Goal: Task Accomplishment & Management: Use online tool/utility

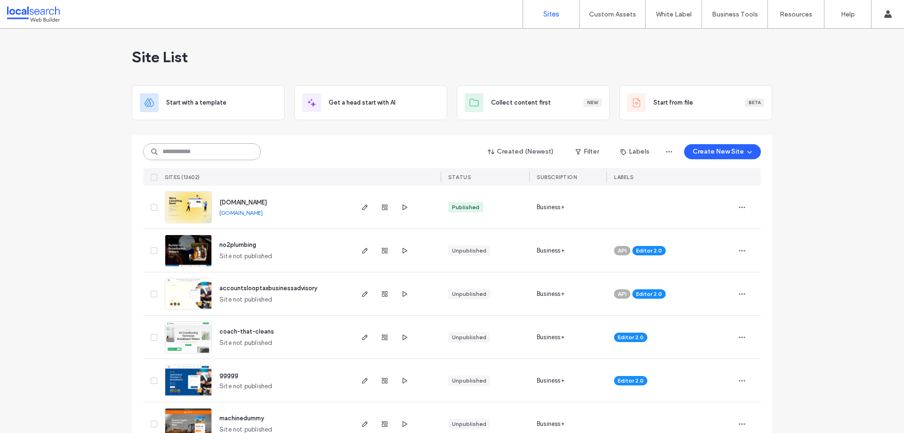
click at [189, 152] on input at bounding box center [202, 151] width 118 height 17
paste input "********"
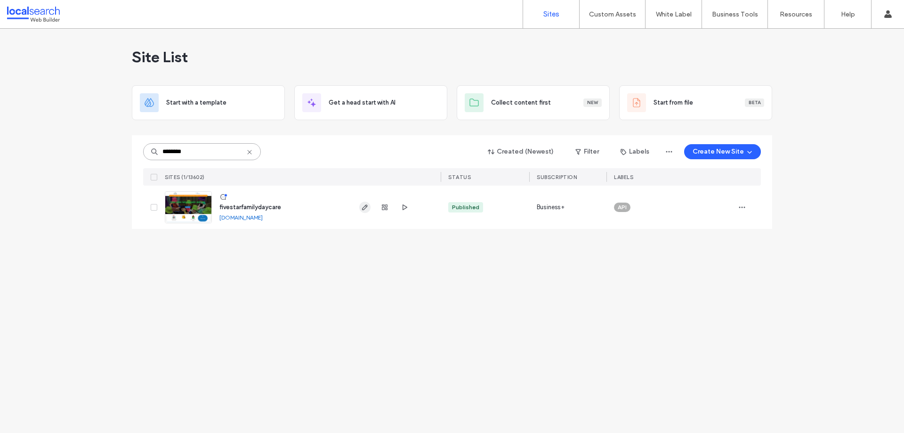
type input "********"
click at [361, 206] on icon "button" at bounding box center [365, 207] width 8 height 8
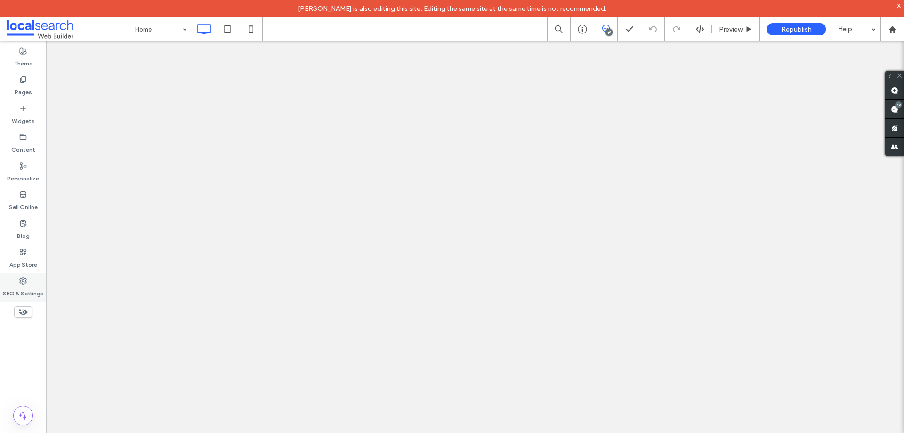
click at [21, 280] on icon at bounding box center [23, 281] width 8 height 8
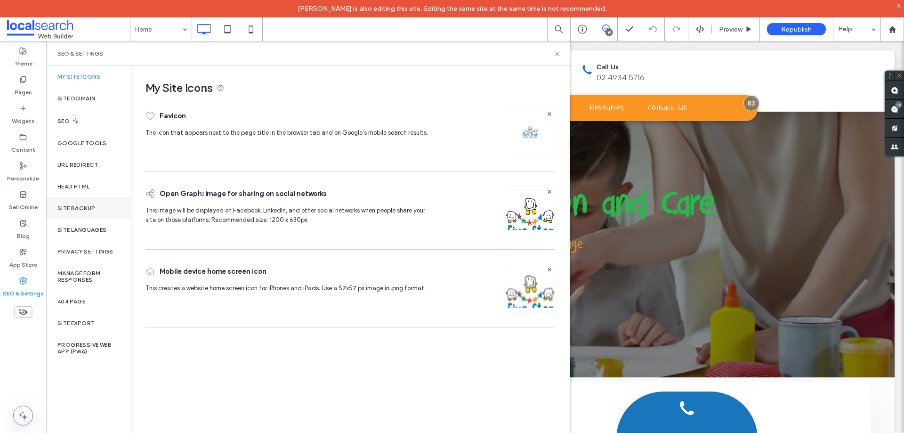
click at [80, 215] on div "Site Backup" at bounding box center [88, 208] width 85 height 22
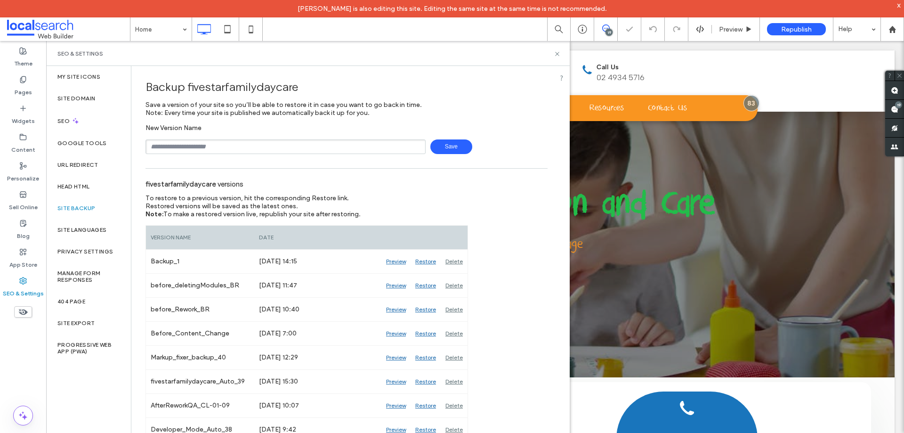
click at [311, 148] on input "text" at bounding box center [285, 146] width 280 height 15
click at [447, 149] on span "Save" at bounding box center [451, 146] width 42 height 15
type input "**********"
click at [447, 148] on span "Save" at bounding box center [451, 146] width 42 height 15
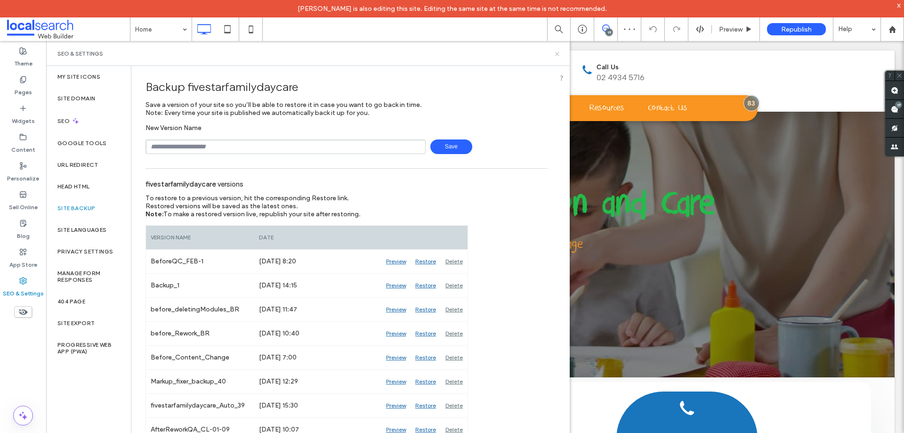
click at [556, 56] on icon at bounding box center [556, 53] width 7 height 7
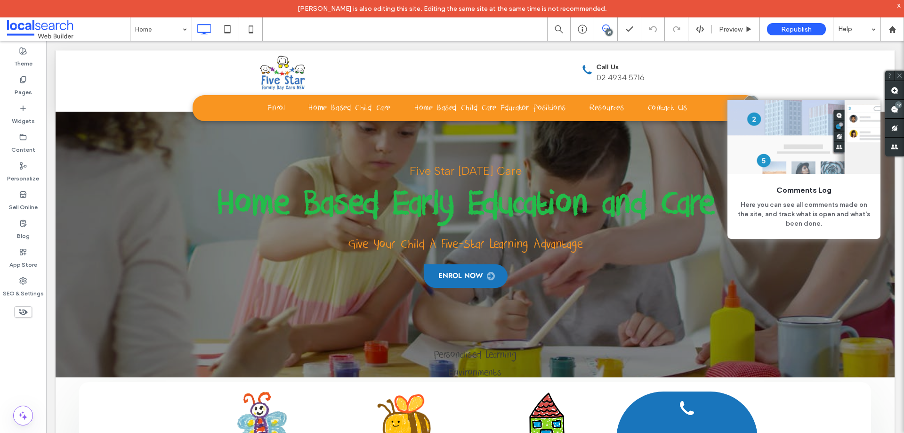
click at [892, 107] on use at bounding box center [894, 109] width 8 height 8
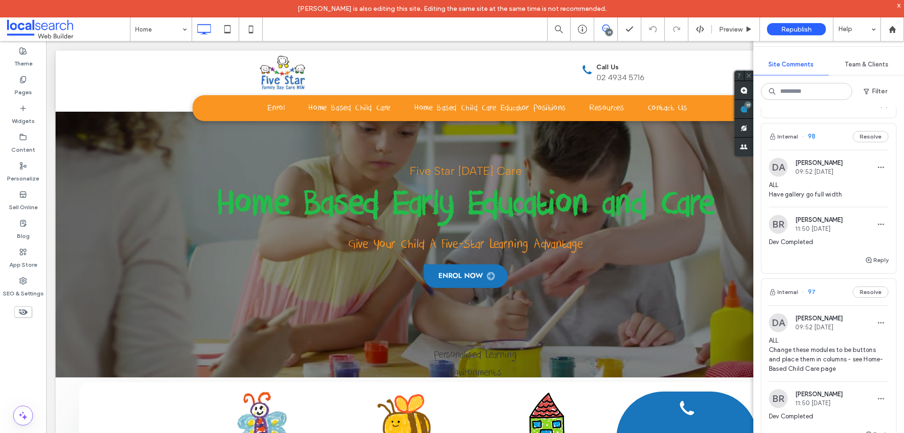
scroll to position [847, 0]
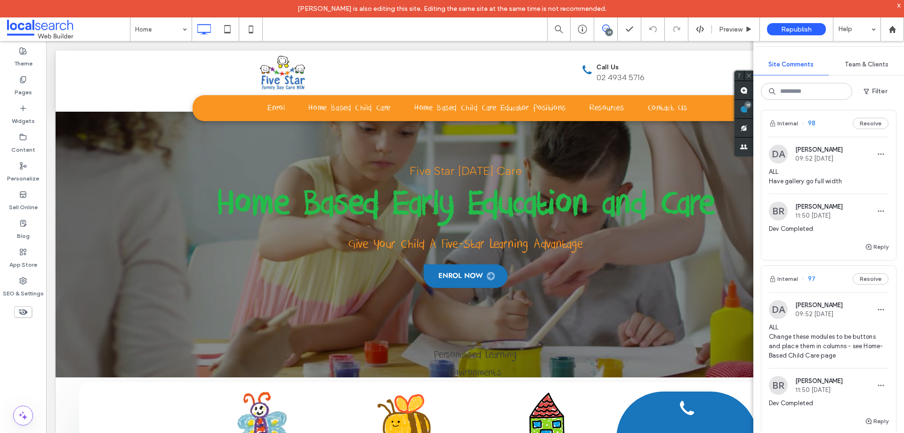
click at [828, 186] on span "ALL Have gallery go full width" at bounding box center [829, 176] width 120 height 19
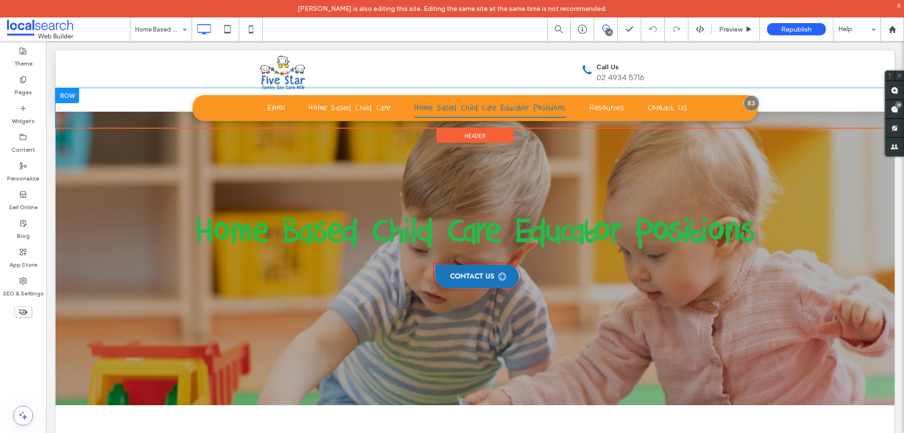
scroll to position [7, 0]
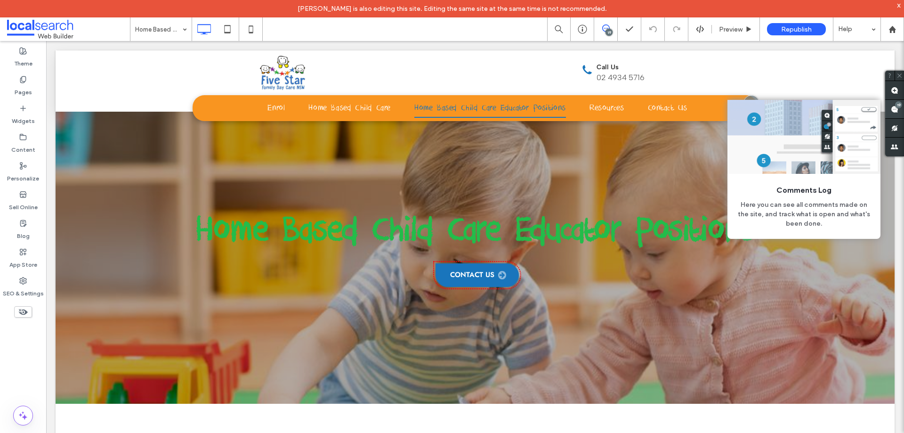
click at [895, 110] on use at bounding box center [894, 109] width 8 height 8
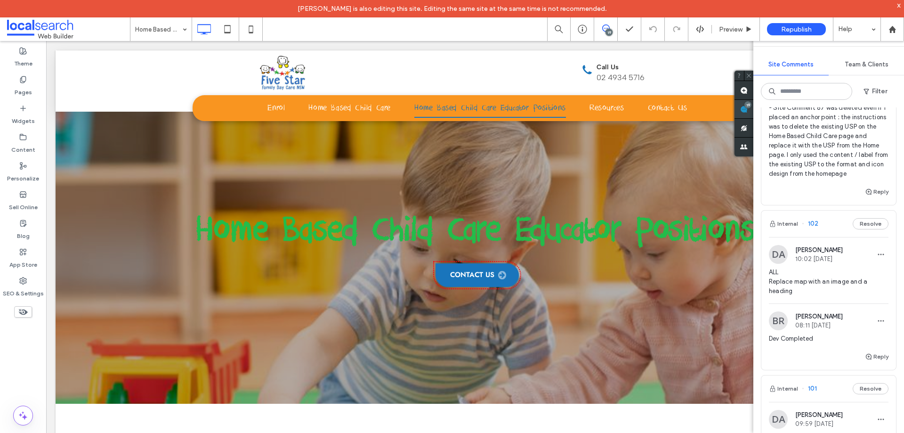
scroll to position [141, 0]
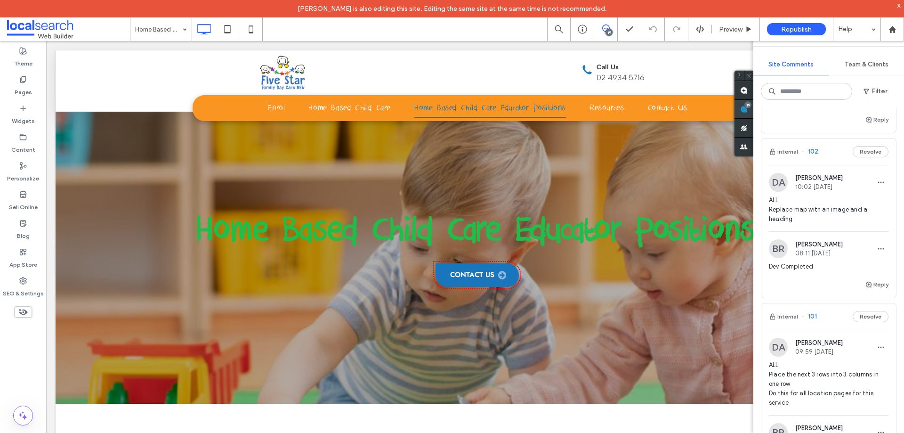
click at [808, 219] on span "ALL Replace map with an image and a heading" at bounding box center [829, 209] width 120 height 28
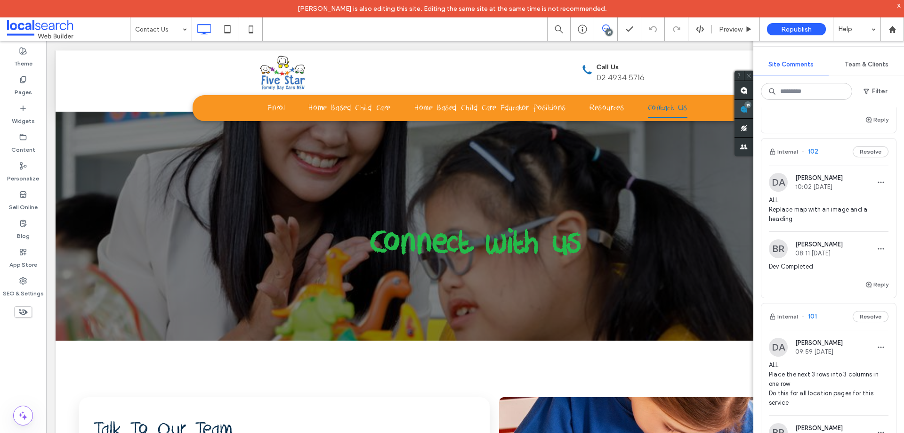
click at [828, 223] on span "ALL Replace map with an image and a heading" at bounding box center [829, 209] width 120 height 28
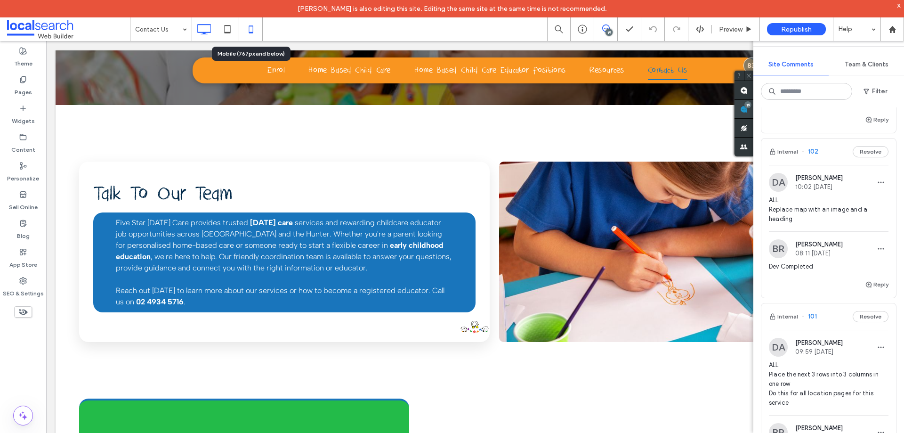
click at [243, 27] on icon at bounding box center [250, 29] width 19 height 19
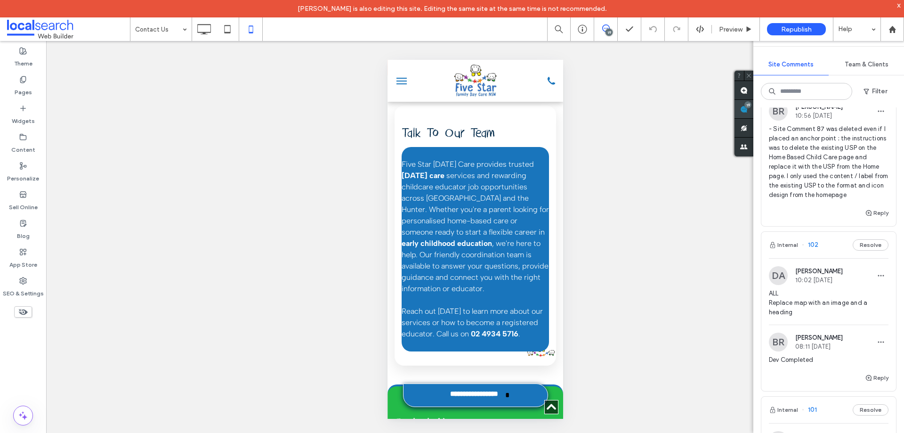
scroll to position [0, 0]
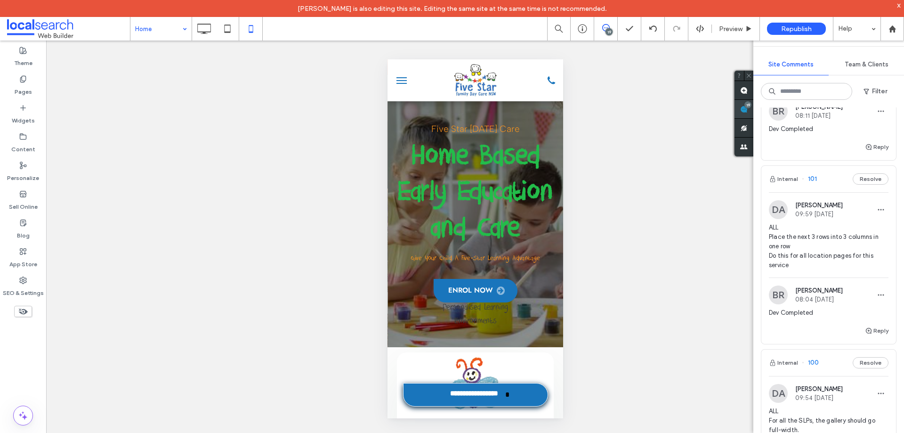
scroll to position [282, 0]
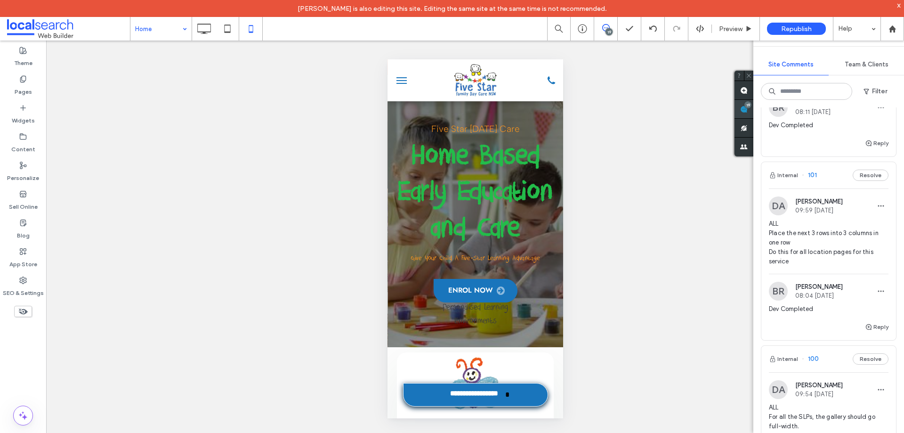
click at [818, 244] on span "ALL Place the next 3 rows into 3 columns in one row Do this for all location pa…" at bounding box center [829, 242] width 120 height 47
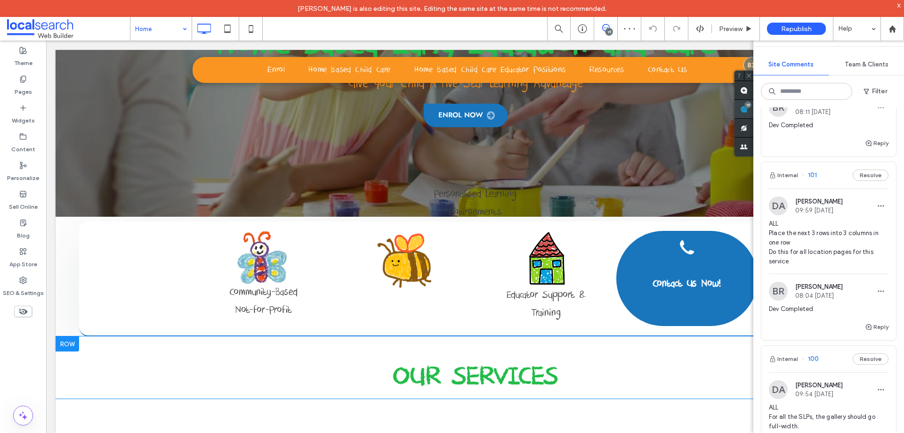
scroll to position [235, 0]
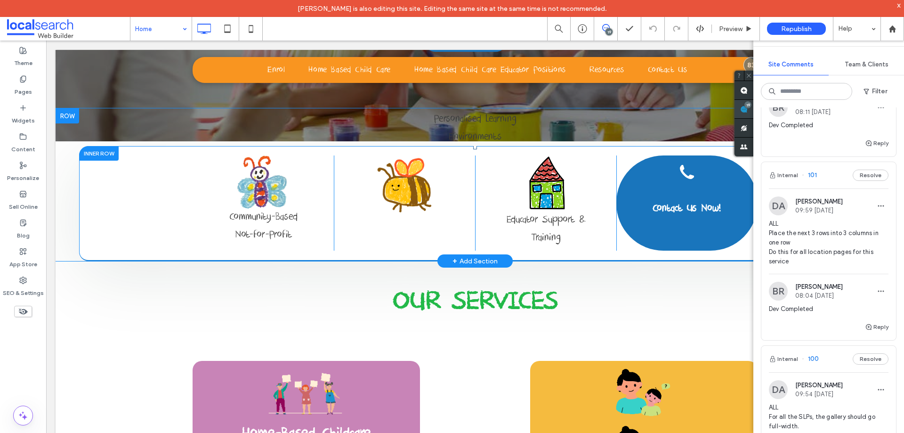
click at [400, 256] on div "Community-Based Not-for-Profit Click To Paste Click To Paste Educator Support &…" at bounding box center [475, 203] width 792 height 115
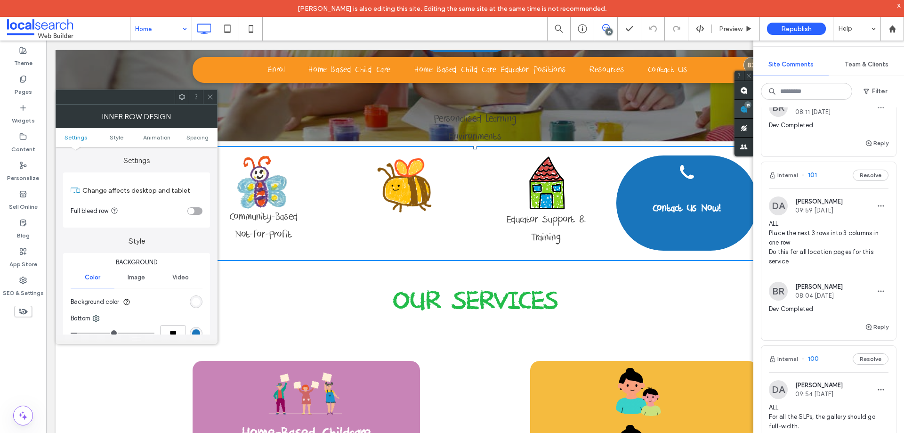
click at [212, 102] on span at bounding box center [210, 97] width 7 height 14
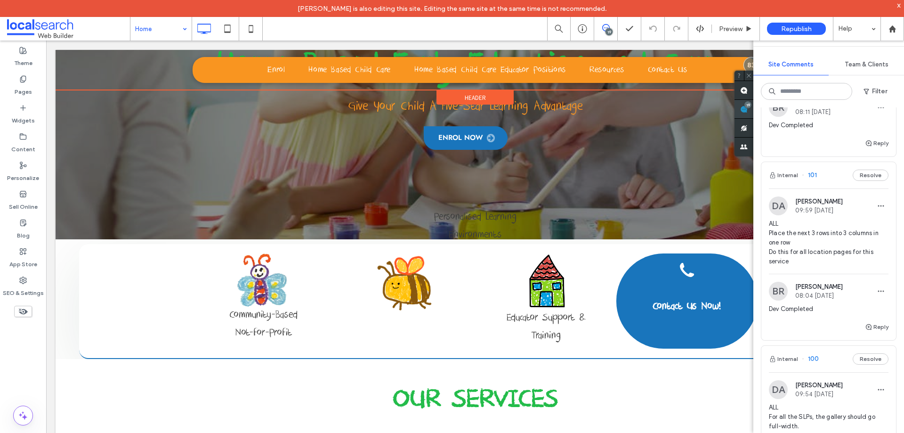
scroll to position [141, 0]
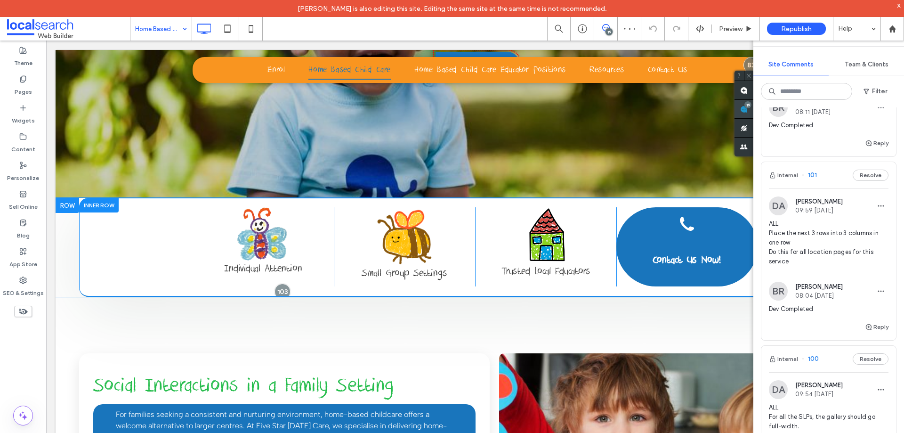
scroll to position [282, 0]
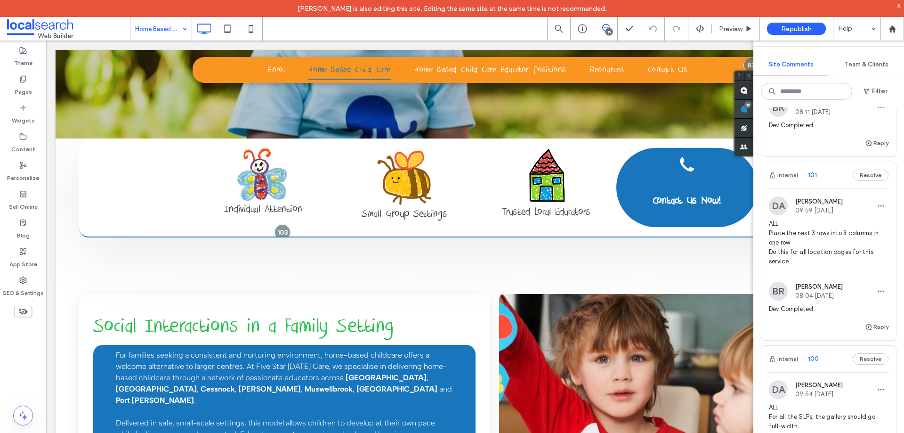
click at [166, 29] on input at bounding box center [158, 29] width 47 height 24
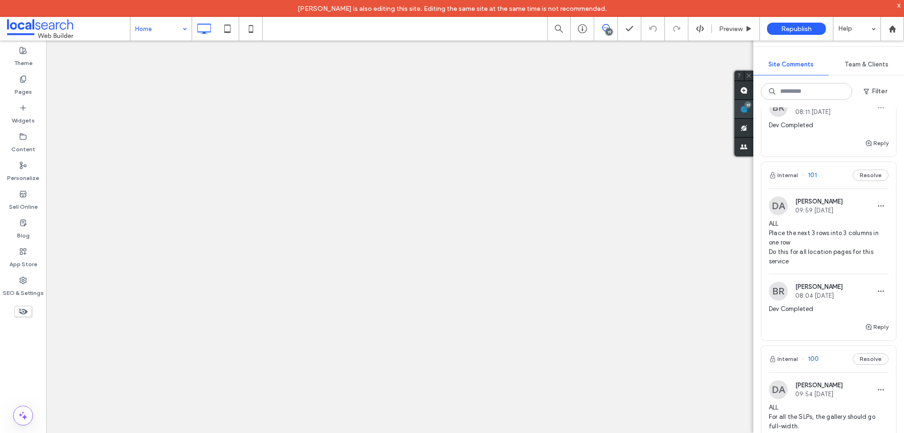
click at [174, 34] on input at bounding box center [158, 29] width 47 height 24
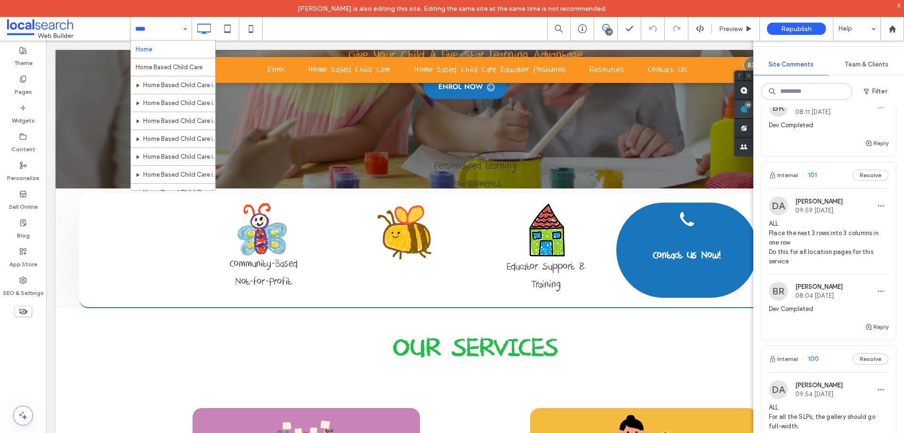
click at [182, 30] on div "Home Home Based Child Care Home Based Child Care in Newcastle Home Based Child …" at bounding box center [160, 29] width 61 height 24
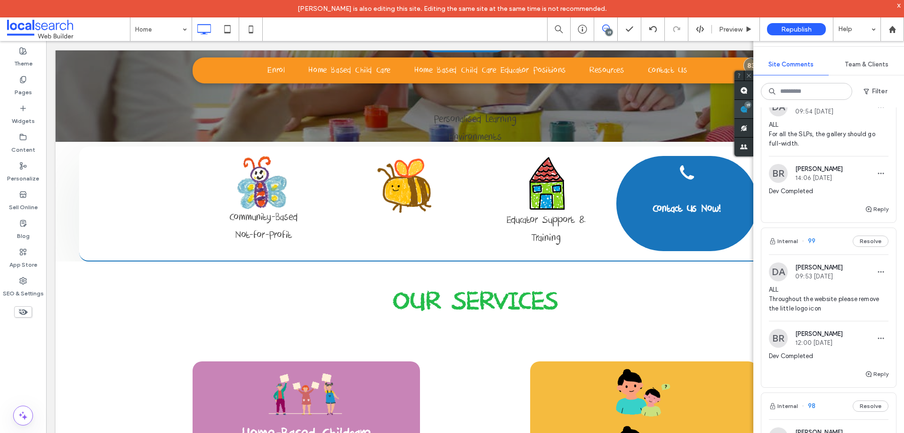
scroll to position [471, 0]
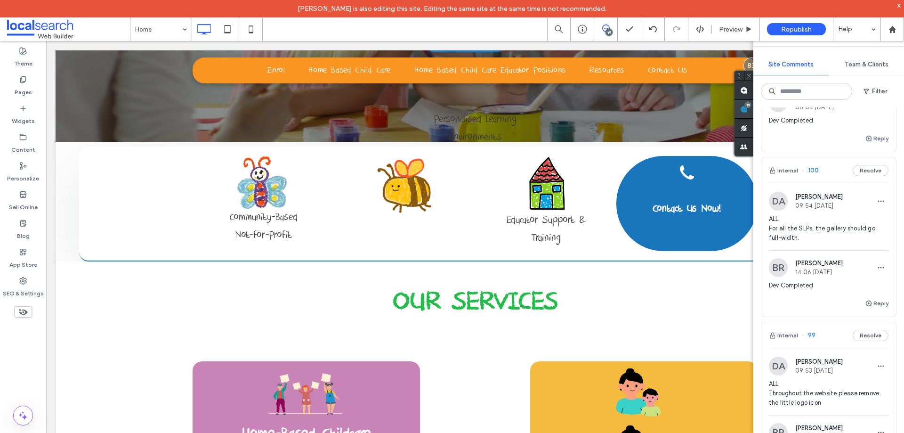
click at [827, 237] on span "ALL For all the SLPs, the gallery should go full-width." at bounding box center [829, 228] width 120 height 28
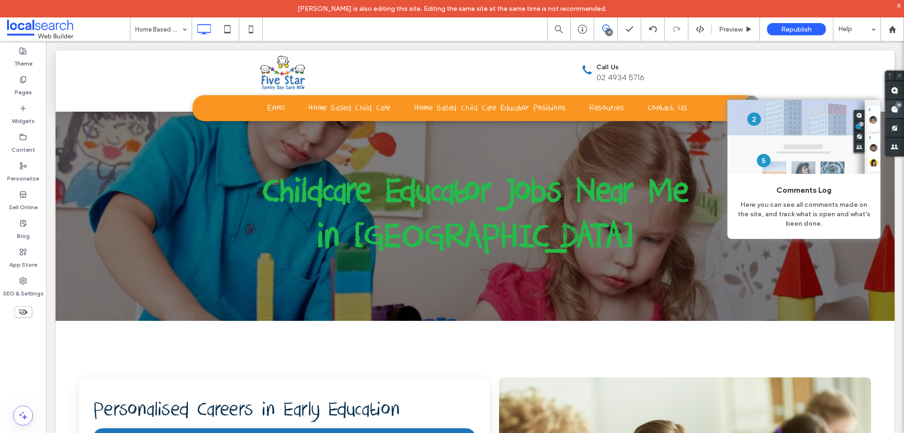
click at [897, 111] on use at bounding box center [894, 109] width 8 height 8
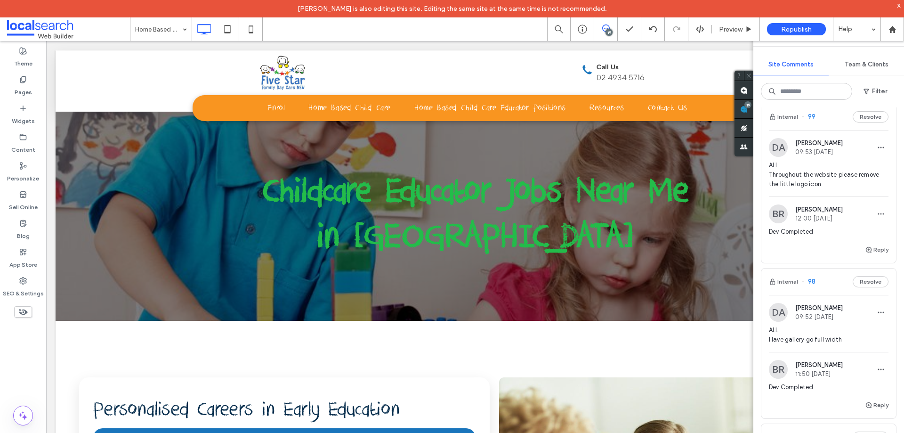
scroll to position [706, 0]
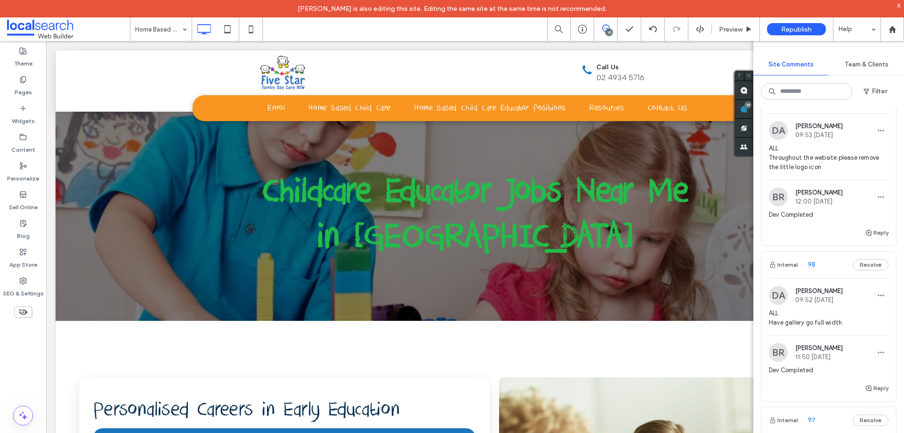
click at [820, 172] on span "ALL Throughout the website please remove the little logo icon" at bounding box center [829, 158] width 120 height 28
click at [805, 167] on span "ALL Throughout the website please remove the little logo icon" at bounding box center [829, 158] width 120 height 28
click at [800, 335] on div "ALL Have gallery go full width" at bounding box center [829, 321] width 120 height 26
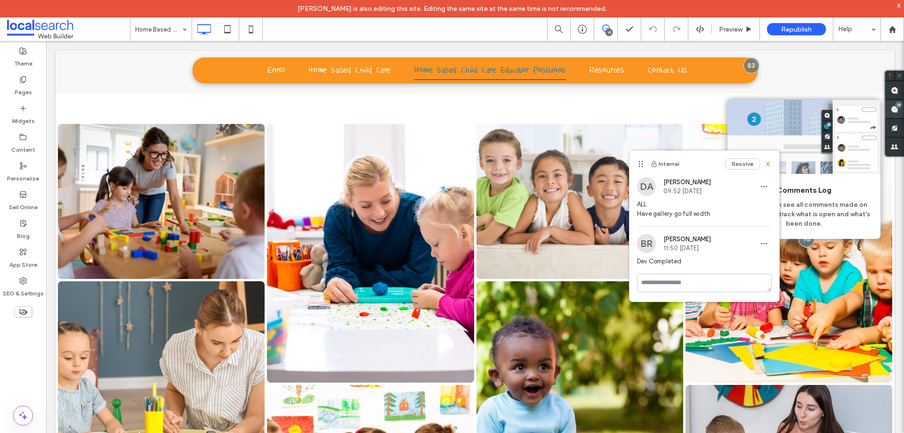
click at [896, 105] on div "19" at bounding box center [898, 104] width 7 height 7
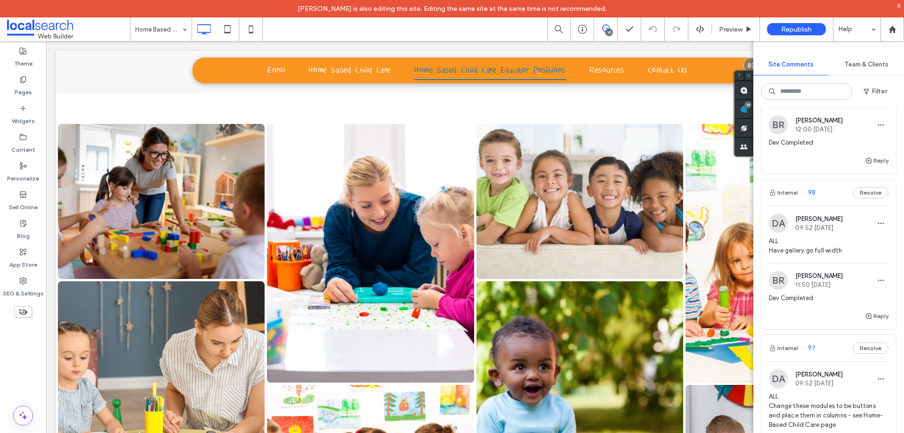
scroll to position [894, 0]
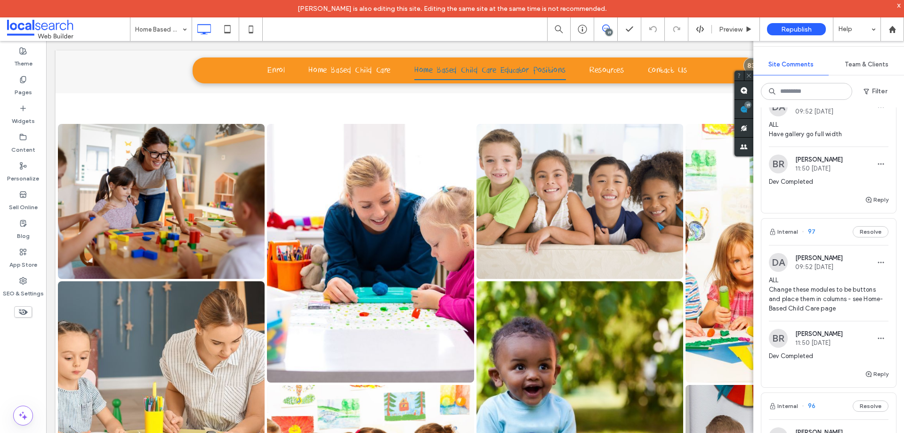
click at [835, 311] on span "ALL Change these modules to be buttons and place them in columns - see Home-Bas…" at bounding box center [829, 294] width 120 height 38
click at [831, 302] on span "ALL Change these modules to be buttons and place them in columns - see Home-Bas…" at bounding box center [829, 294] width 120 height 38
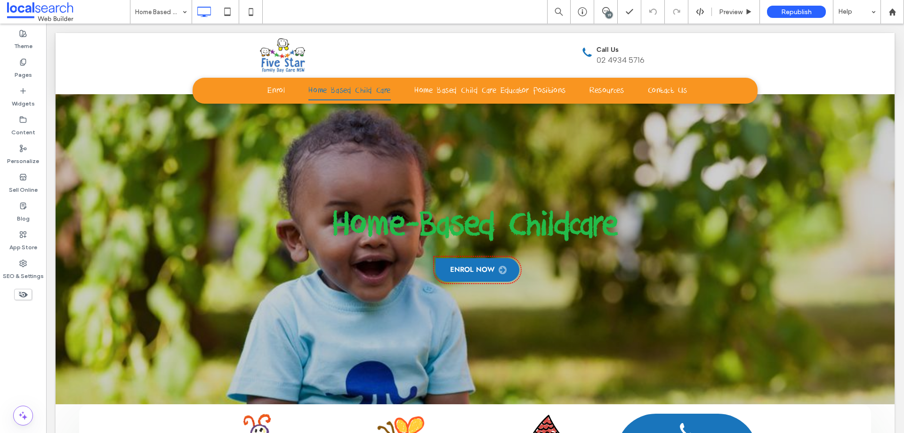
click at [607, 13] on div "19" at bounding box center [608, 14] width 7 height 7
click at [899, 111] on span at bounding box center [894, 109] width 19 height 18
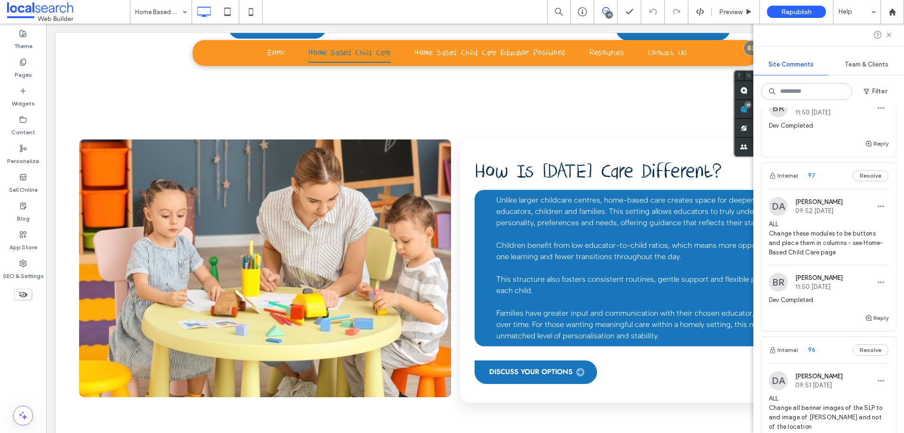
scroll to position [988, 0]
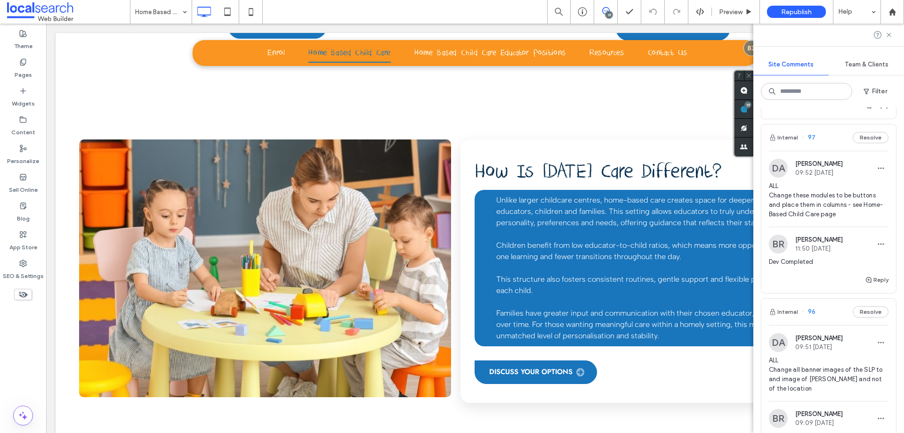
click at [817, 219] on span "ALL Change these modules to be buttons and place them in columns - see Home-Bas…" at bounding box center [829, 200] width 120 height 38
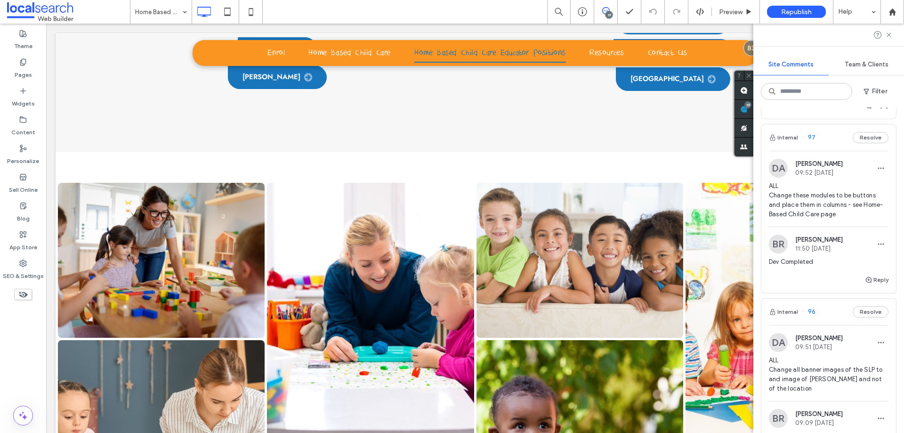
scroll to position [589, 0]
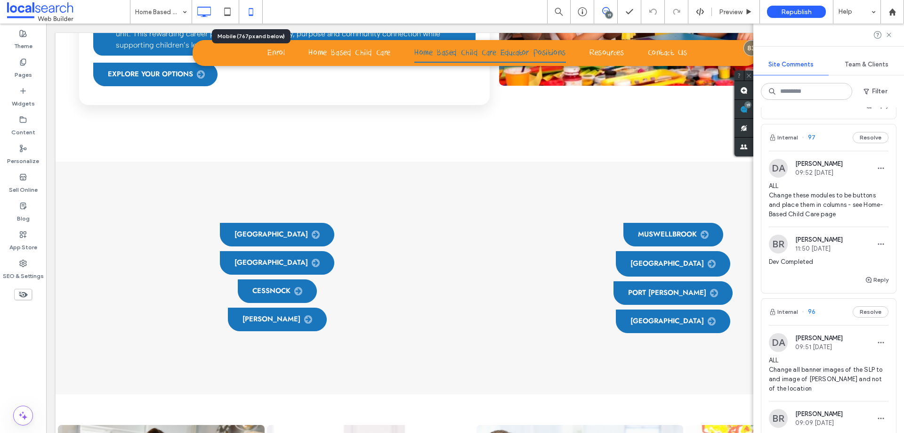
click at [242, 11] on icon at bounding box center [250, 11] width 19 height 19
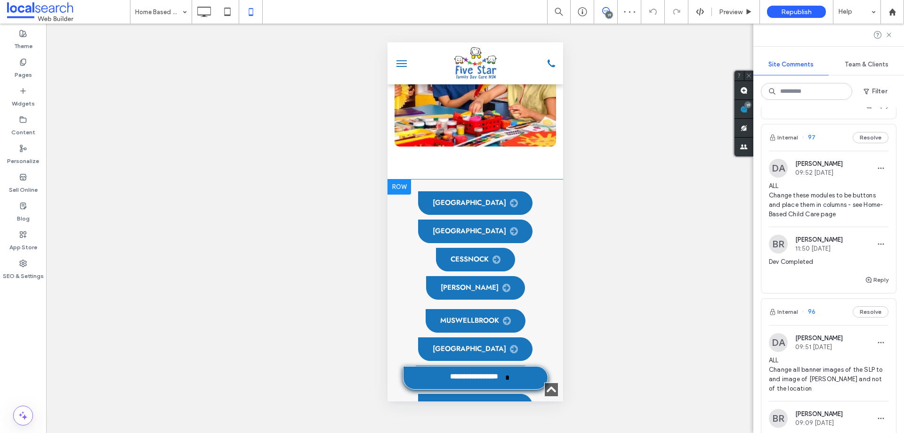
scroll to position [800, 0]
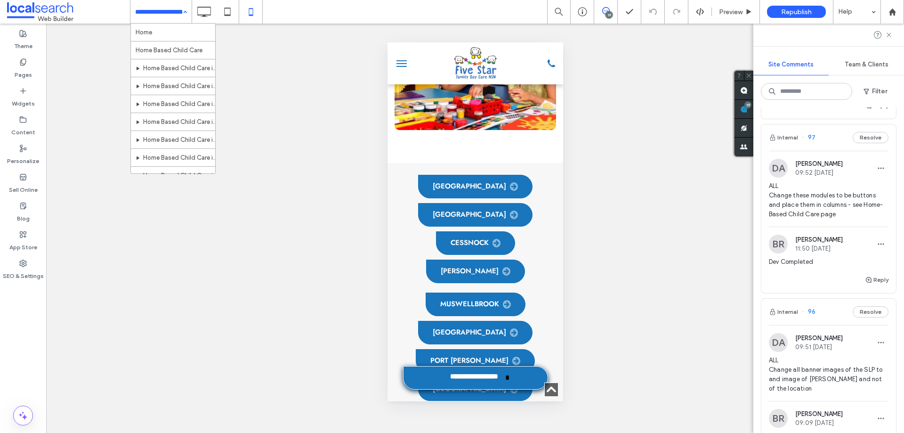
click at [181, 12] on div "Home Home Based Child Care Home Based Child Care in Newcastle Home Based Child …" at bounding box center [160, 12] width 61 height 24
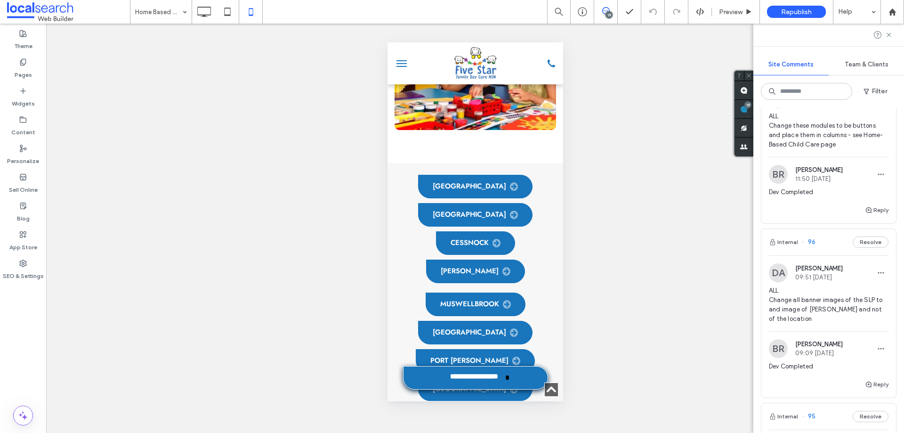
scroll to position [1129, 0]
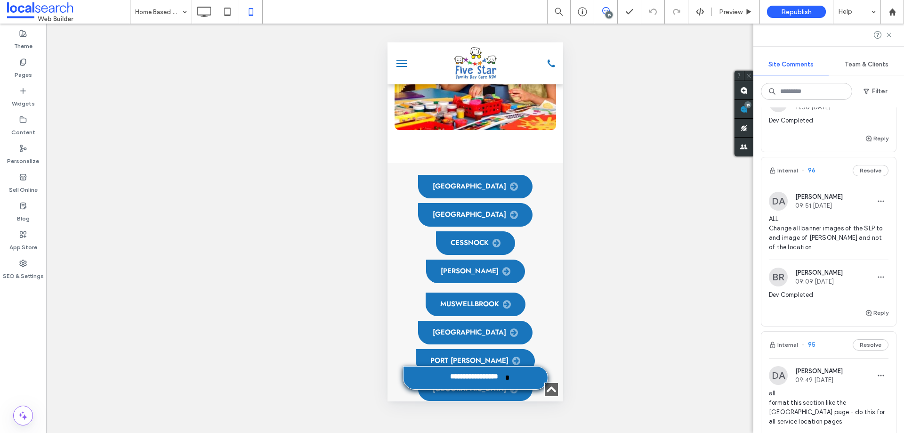
click at [831, 250] on span "ALL Change all banner images of the SLP to and image of [PERSON_NAME] and not o…" at bounding box center [829, 233] width 120 height 38
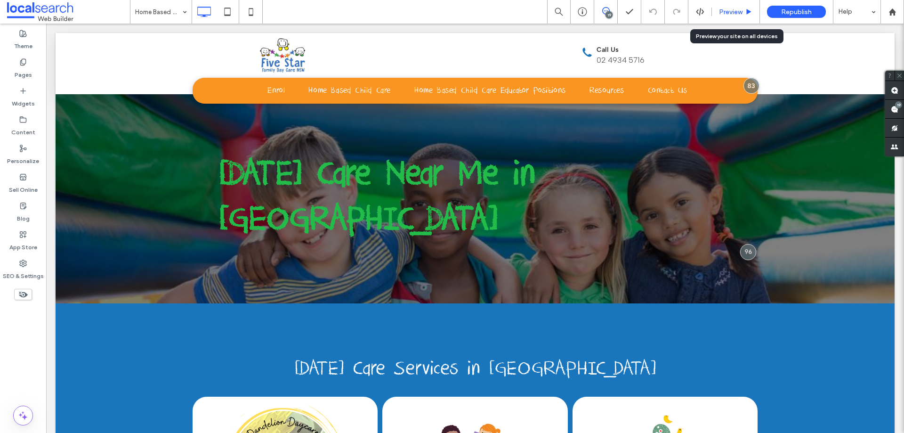
click at [732, 10] on span "Preview" at bounding box center [731, 12] width 24 height 8
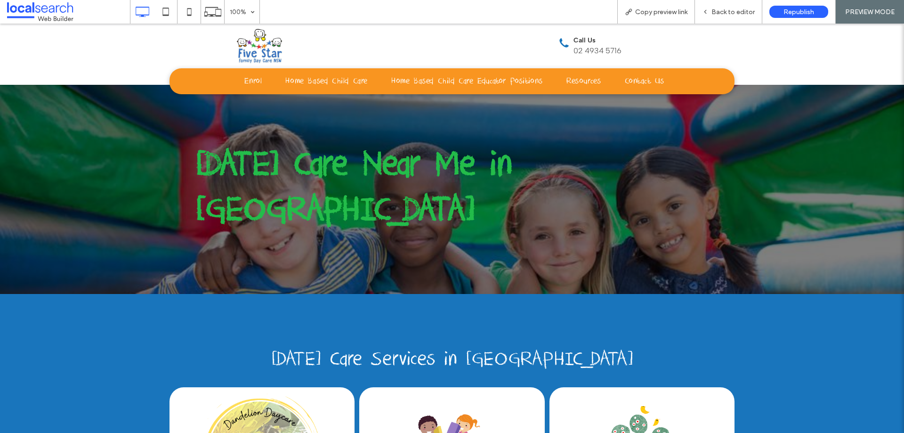
click at [673, 13] on span "Copy preview link" at bounding box center [661, 12] width 52 height 8
click at [734, 16] on div "Back to editor" at bounding box center [728, 12] width 67 height 24
click at [716, 16] on div "Back to editor" at bounding box center [728, 12] width 67 height 24
click at [713, 12] on span "Back to editor" at bounding box center [732, 12] width 43 height 8
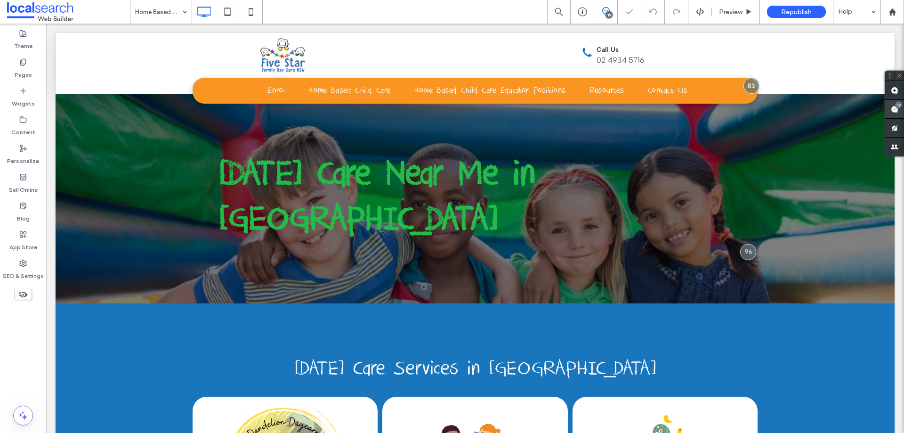
click at [892, 109] on use at bounding box center [894, 109] width 8 height 8
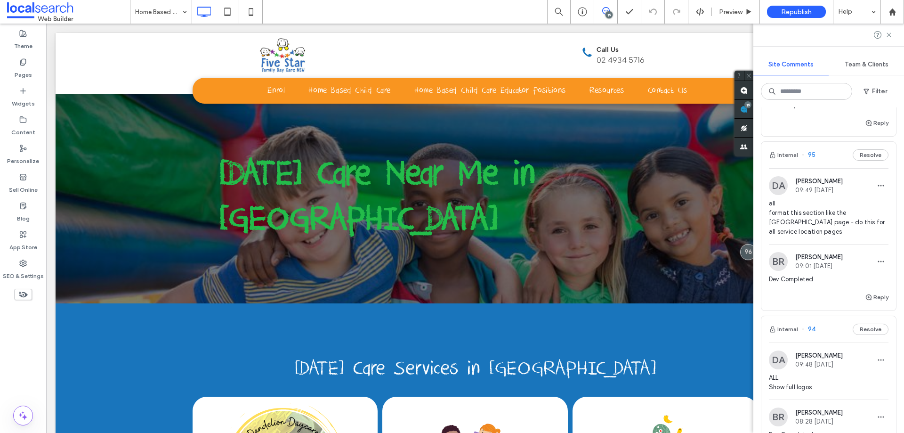
scroll to position [1365, 0]
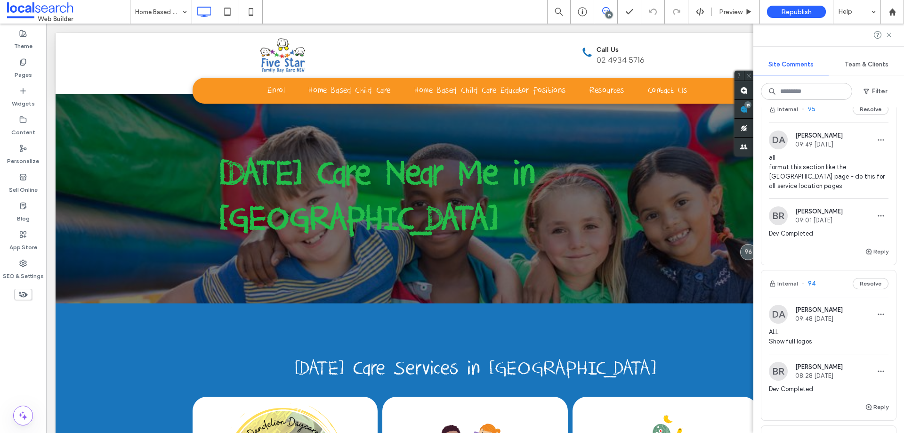
click at [837, 184] on span "all format this section like the [GEOGRAPHIC_DATA] page - do this for all servi…" at bounding box center [829, 172] width 120 height 38
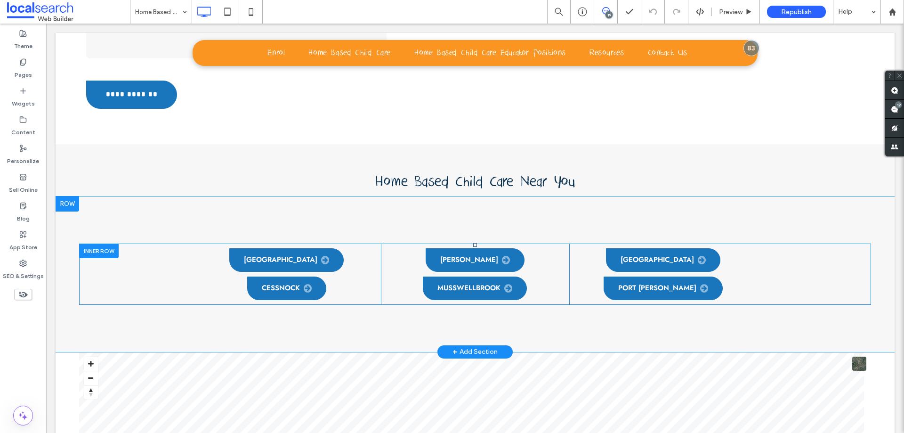
scroll to position [4481, 0]
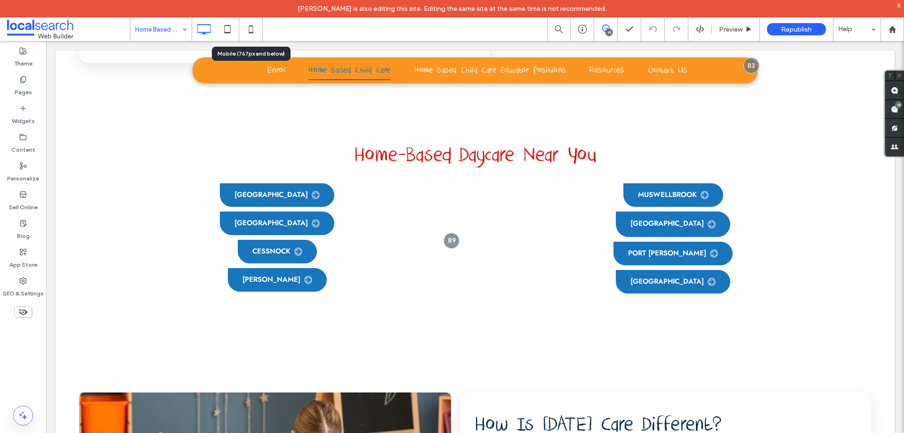
drag, startPoint x: 257, startPoint y: 27, endPoint x: 262, endPoint y: 41, distance: 14.9
click at [257, 26] on icon at bounding box center [250, 29] width 19 height 19
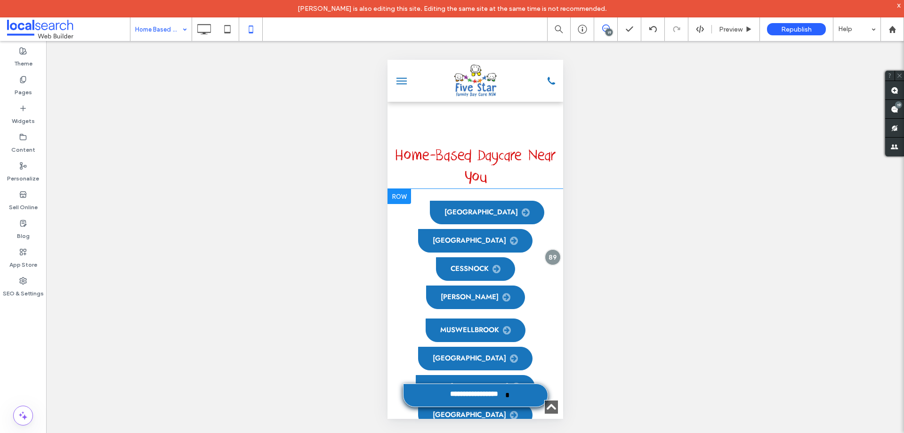
scroll to position [1224, 0]
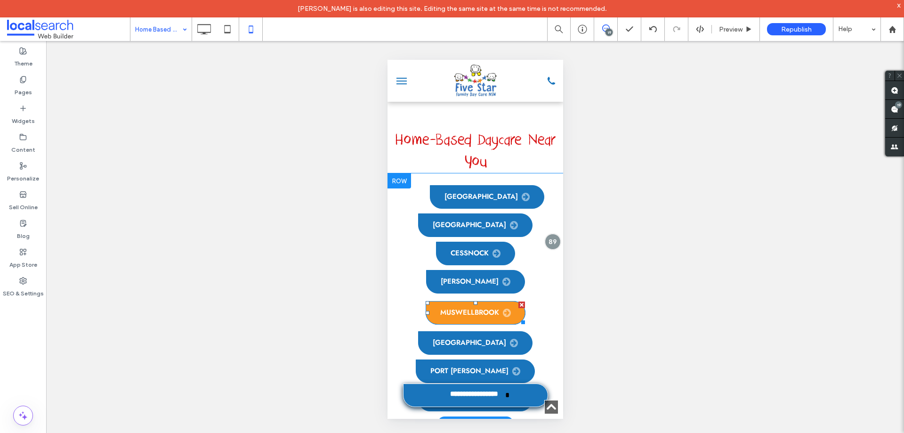
click at [494, 308] on span "Muswellbrook" at bounding box center [475, 312] width 71 height 9
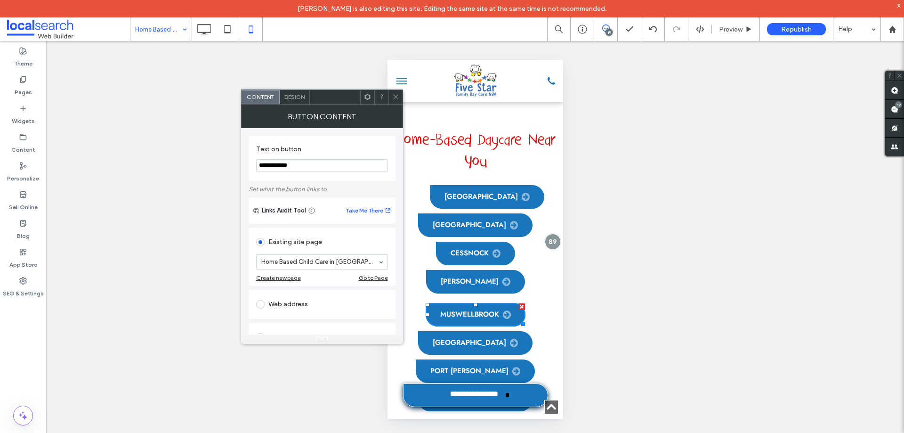
click at [393, 94] on icon at bounding box center [395, 96] width 7 height 7
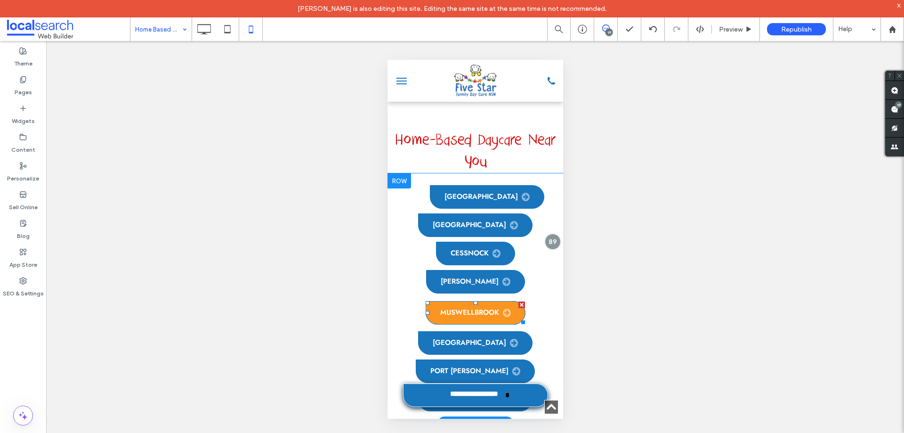
click at [476, 301] on link "Muswellbrook" at bounding box center [475, 313] width 100 height 24
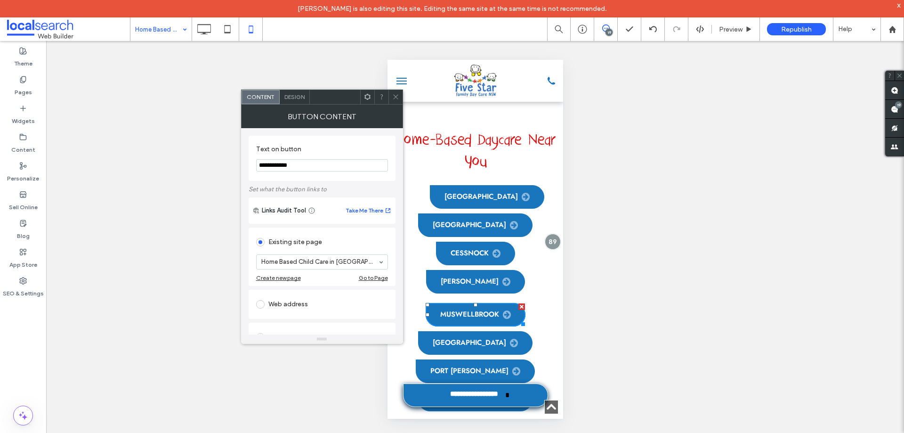
click at [301, 96] on span "Design" at bounding box center [294, 96] width 20 height 7
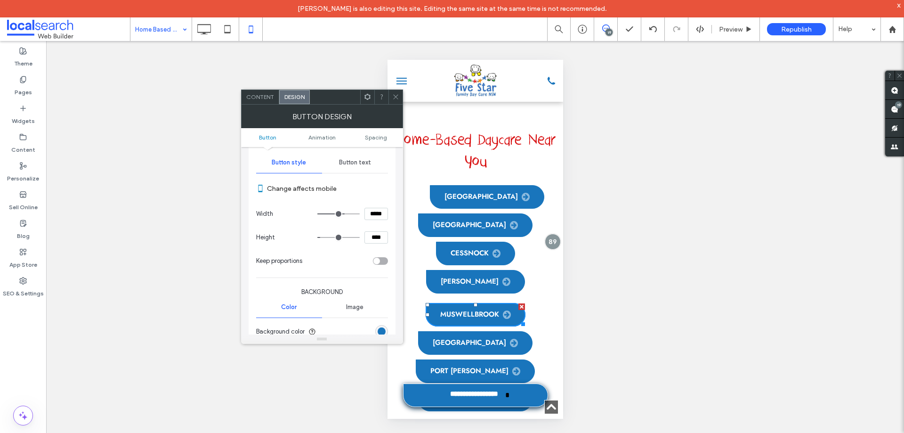
scroll to position [94, 0]
click at [398, 93] on span at bounding box center [395, 97] width 7 height 14
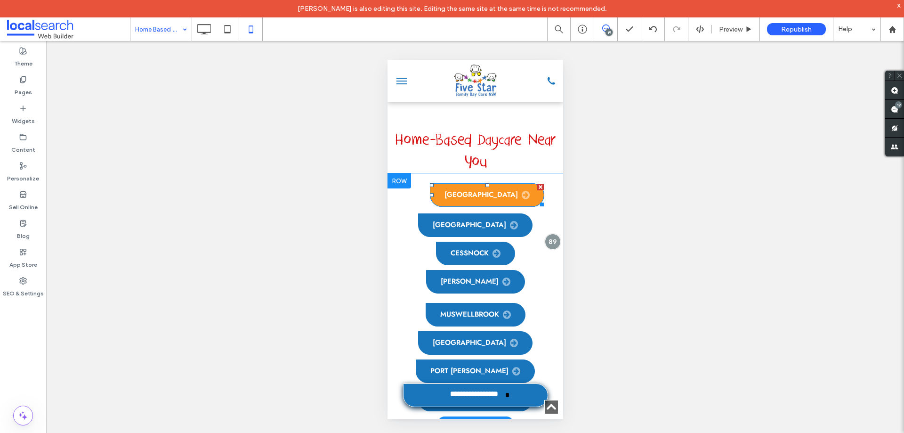
click at [483, 183] on link "[GEOGRAPHIC_DATA]" at bounding box center [486, 195] width 114 height 24
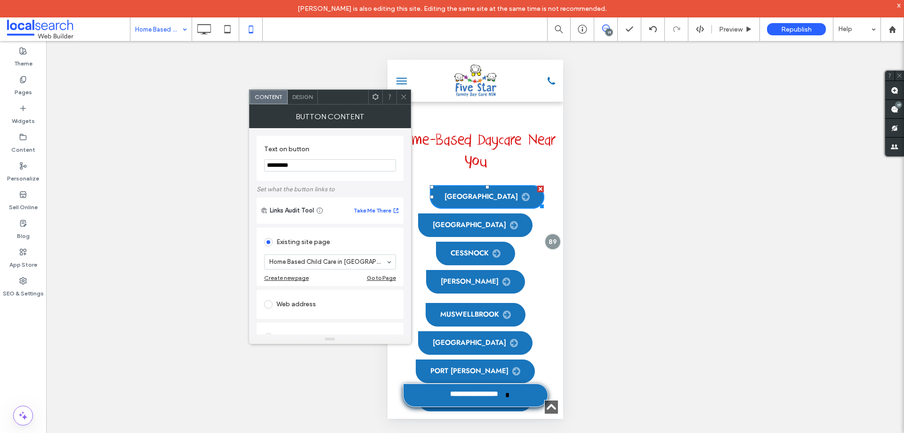
click at [402, 94] on icon at bounding box center [403, 96] width 7 height 7
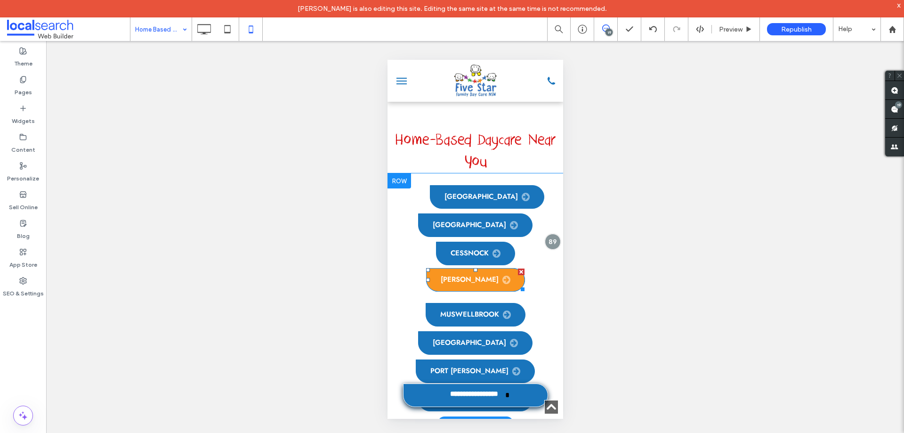
click at [469, 275] on span "[PERSON_NAME]" at bounding box center [475, 279] width 70 height 9
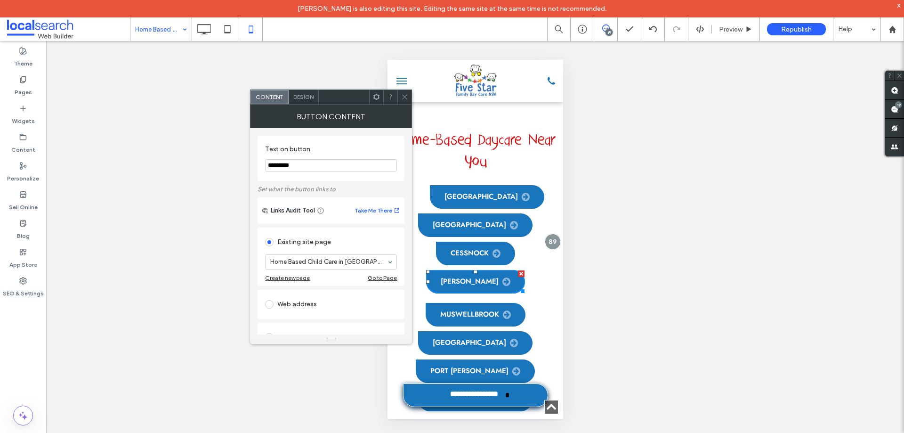
click at [304, 99] on span "Design" at bounding box center [303, 96] width 20 height 7
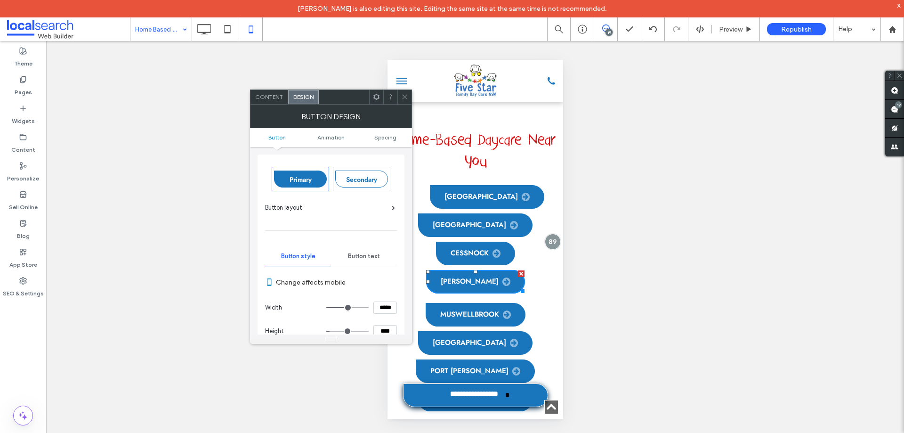
scroll to position [47, 0]
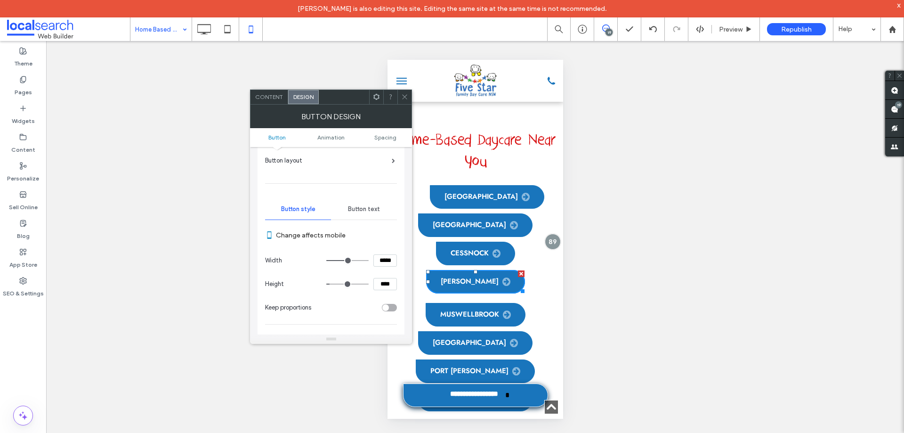
click at [388, 252] on section "Width *****" at bounding box center [331, 260] width 132 height 24
click at [386, 258] on input "*****" at bounding box center [385, 260] width 24 height 12
type input "*****"
type input "***"
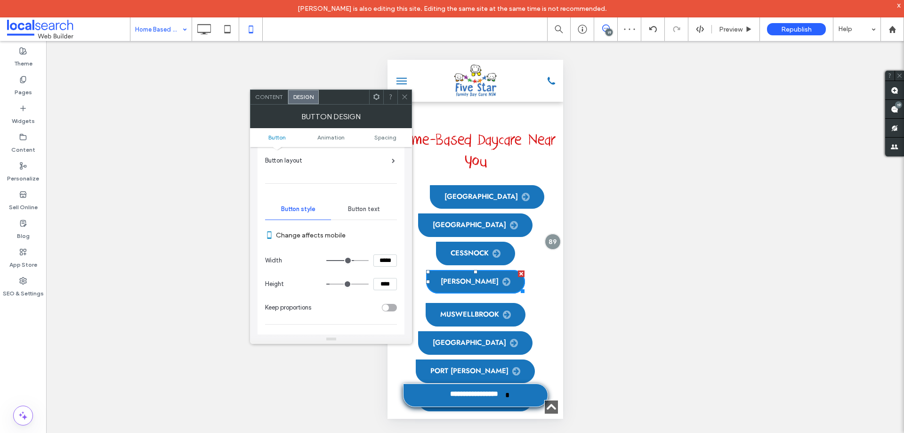
click at [395, 232] on label "Change affects mobile" at bounding box center [336, 234] width 121 height 17
click at [403, 93] on div at bounding box center [404, 97] width 14 height 14
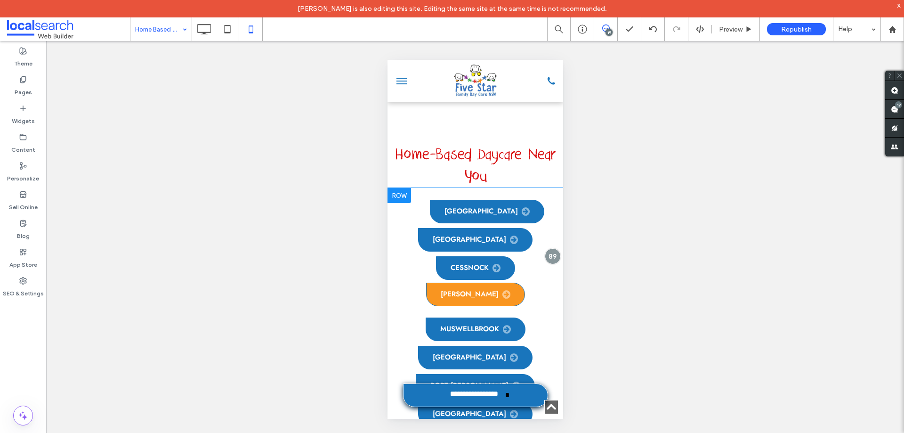
scroll to position [1177, 0]
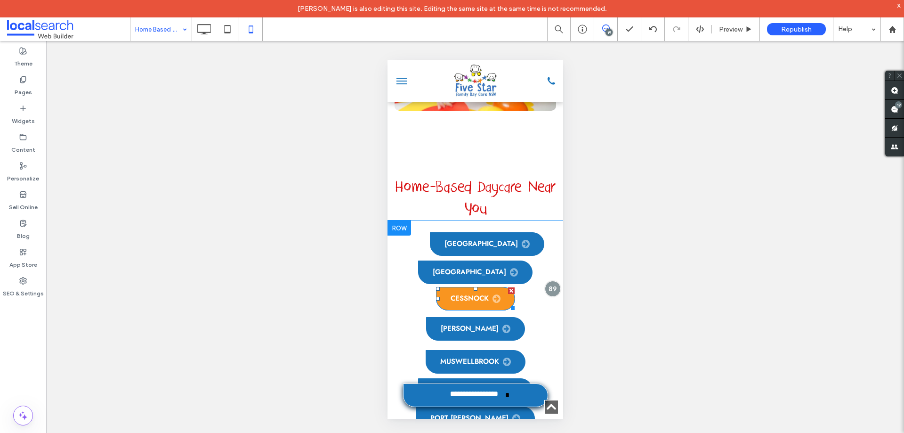
click at [482, 294] on span "Cessnock" at bounding box center [475, 298] width 50 height 9
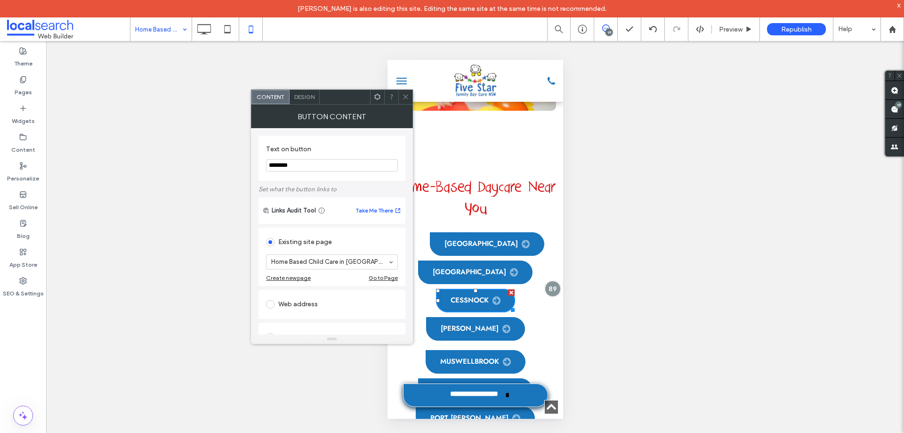
click at [412, 100] on div at bounding box center [405, 97] width 14 height 14
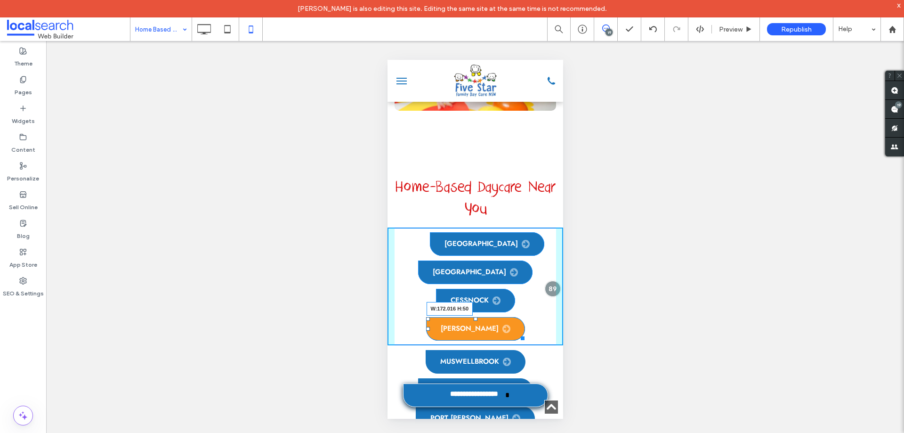
drag, startPoint x: 508, startPoint y: 306, endPoint x: 902, endPoint y: 370, distance: 399.1
click at [521, 305] on div "[GEOGRAPHIC_DATA] [GEOGRAPHIC_DATA] [GEOGRAPHIC_DATA] [PERSON_NAME] W:172.016 H…" at bounding box center [475, 286] width 176 height 118
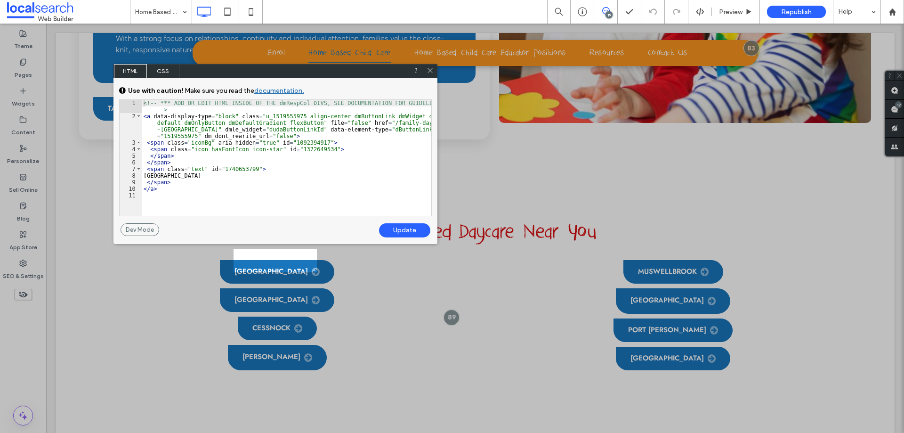
click at [160, 72] on span "CSS" at bounding box center [163, 71] width 33 height 14
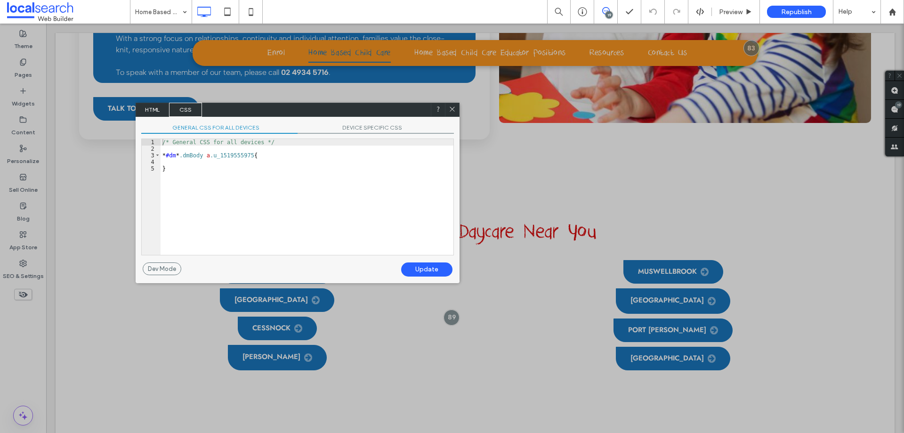
drag, startPoint x: 228, startPoint y: 74, endPoint x: 248, endPoint y: 164, distance: 91.9
click at [248, 117] on div "HTML CSS" at bounding box center [298, 110] width 324 height 14
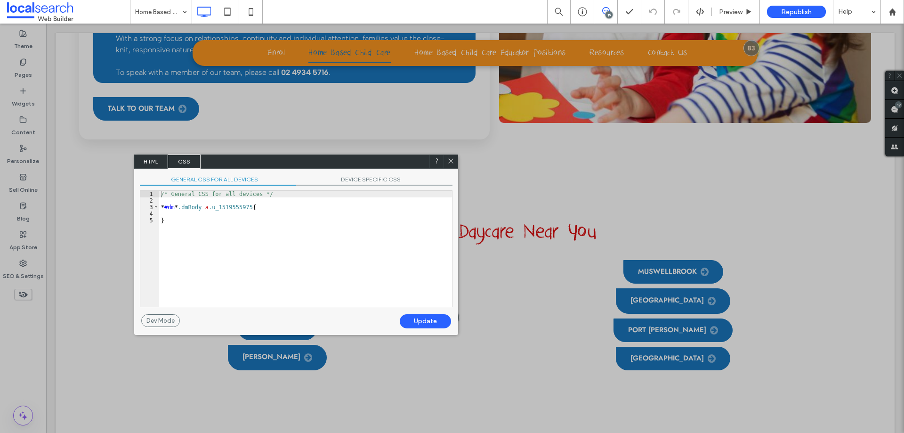
click at [147, 163] on span "HTML" at bounding box center [151, 161] width 33 height 14
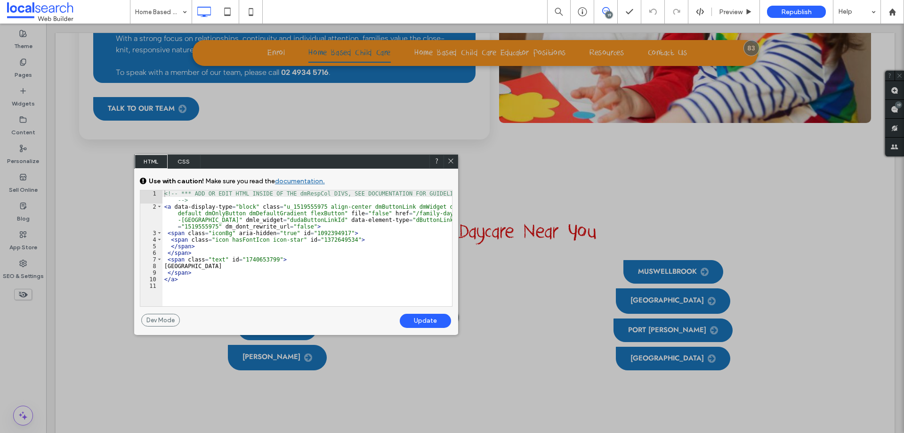
drag, startPoint x: 450, startPoint y: 160, endPoint x: 393, endPoint y: 143, distance: 59.9
click at [450, 160] on icon at bounding box center [450, 160] width 7 height 7
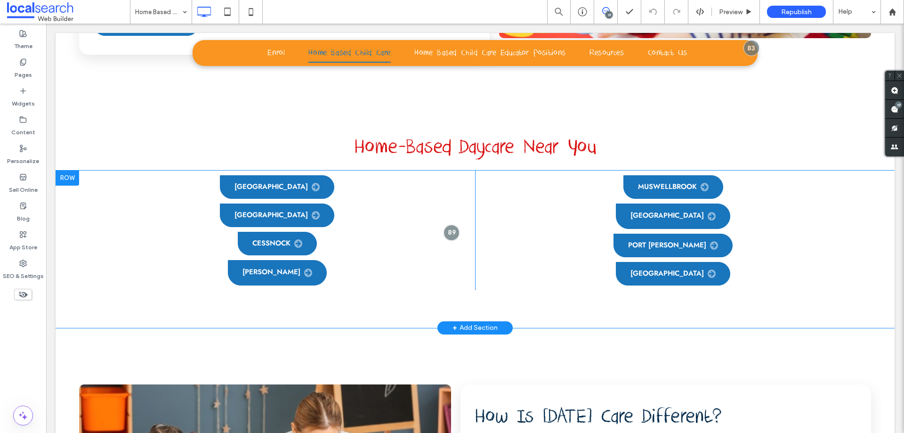
scroll to position [894, 0]
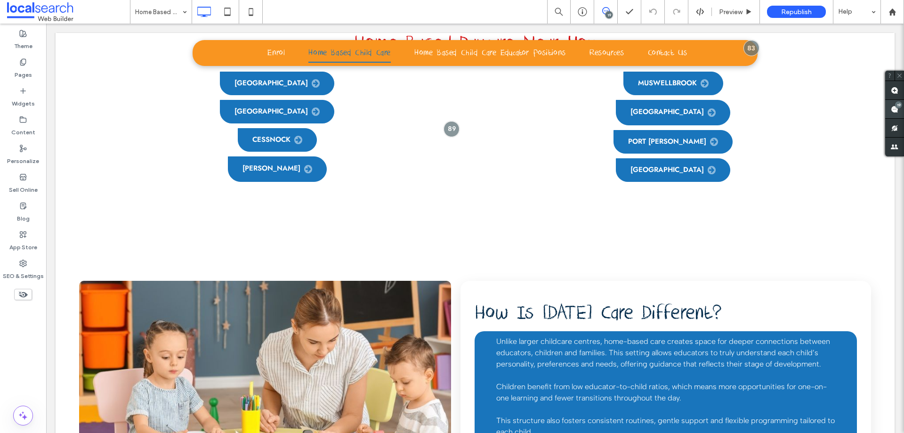
click at [890, 105] on span at bounding box center [894, 109] width 19 height 18
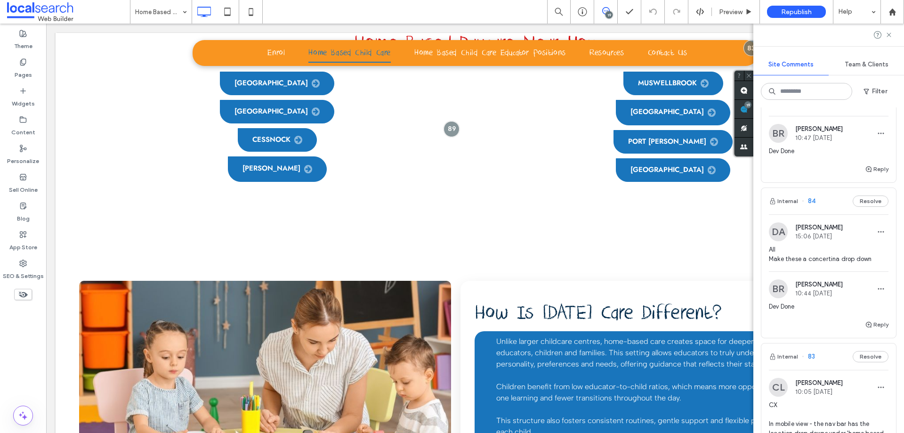
scroll to position [2475, 0]
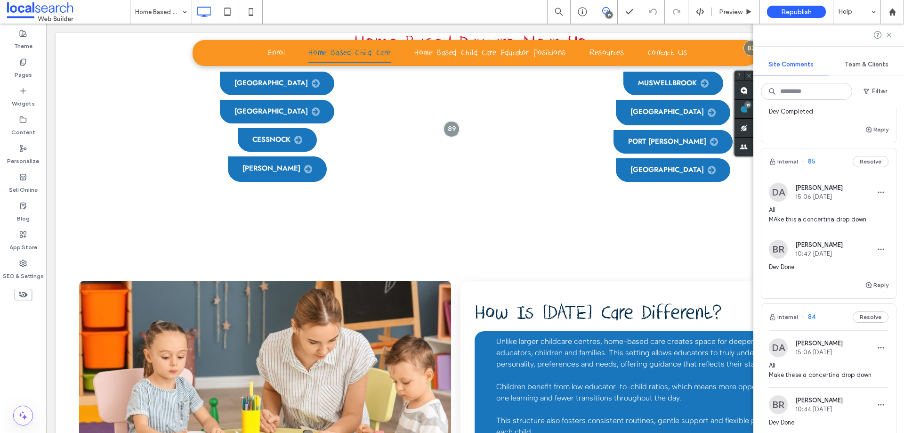
click at [819, 224] on span "All MAke this a concertina drop down" at bounding box center [829, 214] width 120 height 19
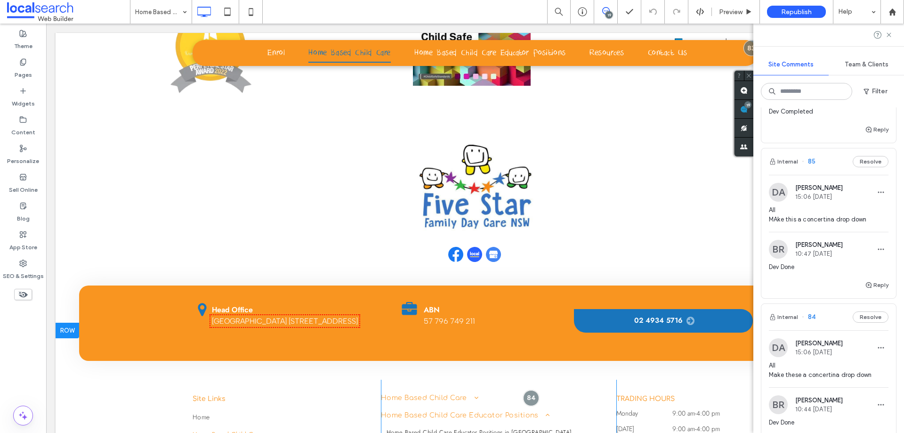
scroll to position [2394, 0]
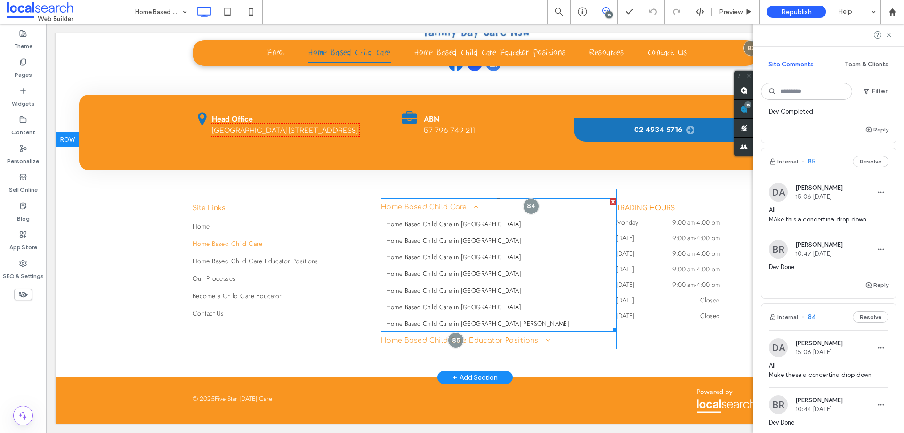
click at [443, 230] on link "Home Based Child Care in [GEOGRAPHIC_DATA]" at bounding box center [498, 224] width 235 height 16
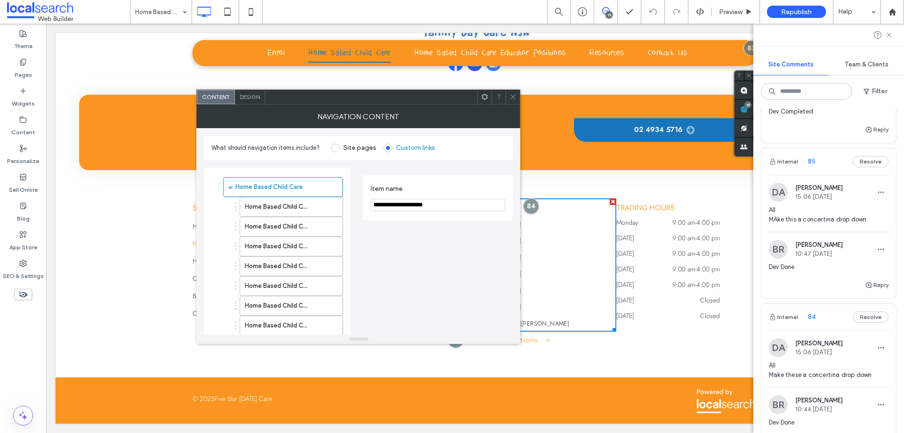
scroll to position [2371, 0]
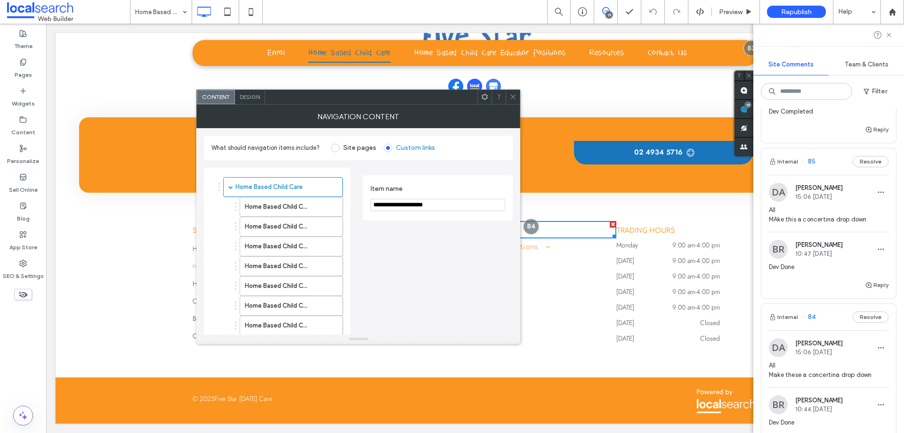
click at [247, 96] on span "Design" at bounding box center [250, 96] width 20 height 7
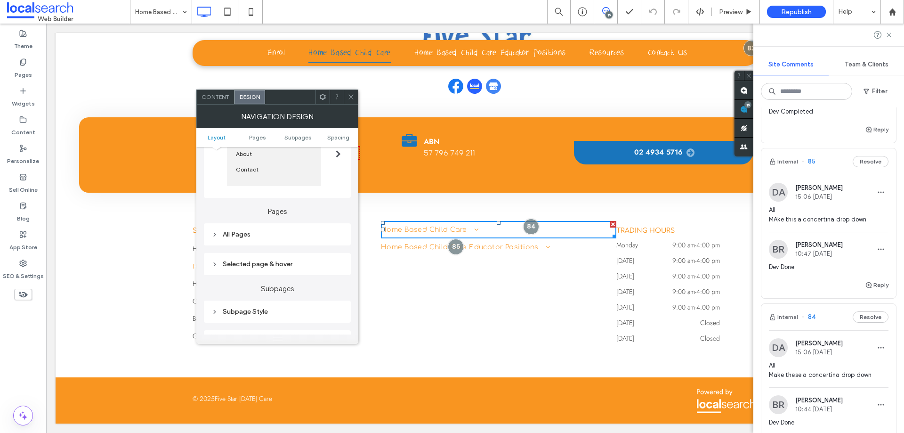
scroll to position [188, 0]
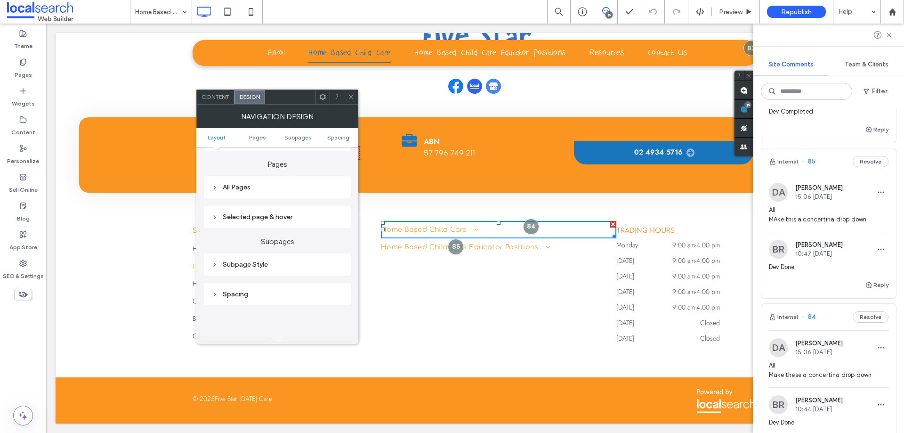
click at [244, 213] on div "Selected page & hover" at bounding box center [277, 217] width 132 height 8
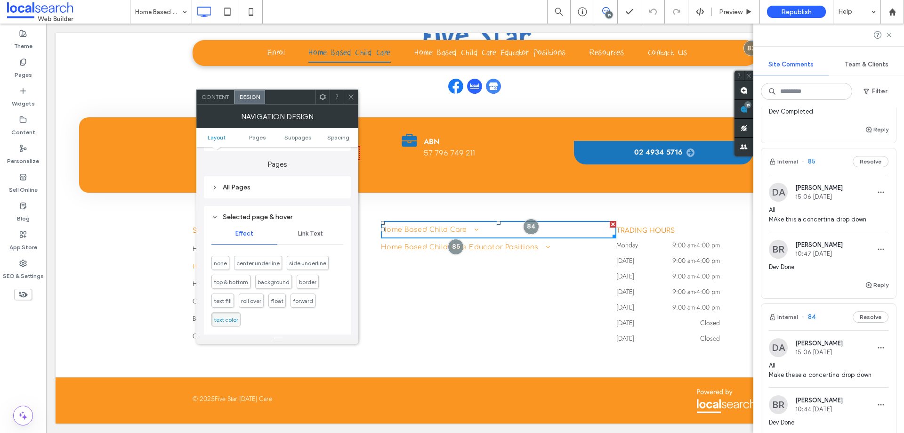
click at [312, 230] on span "Link Text" at bounding box center [310, 234] width 25 height 8
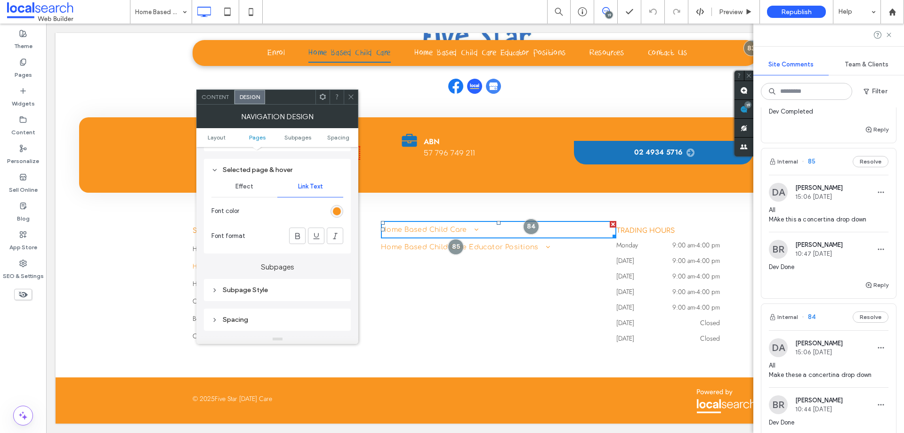
click at [352, 99] on icon at bounding box center [350, 96] width 7 height 7
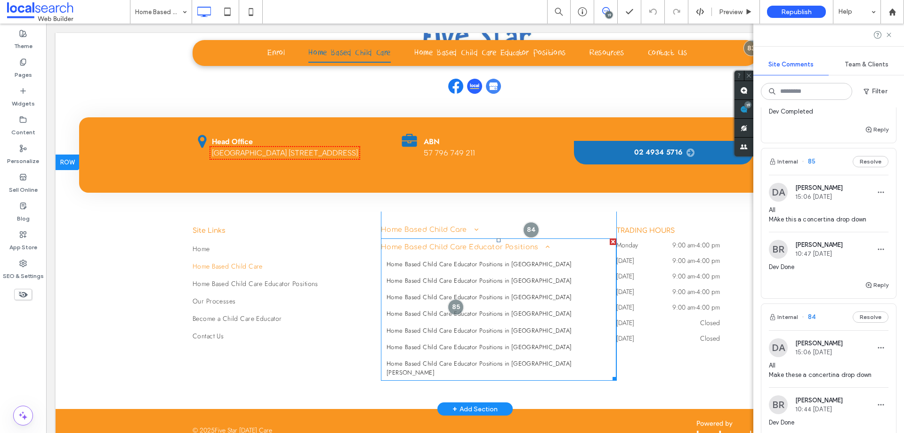
scroll to position [2394, 0]
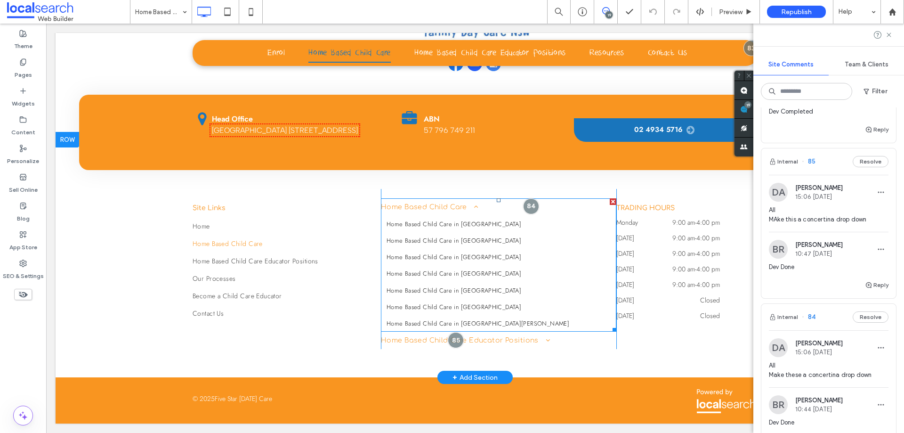
click at [441, 256] on span "Home Based Child Care in [GEOGRAPHIC_DATA]" at bounding box center [453, 256] width 135 height 9
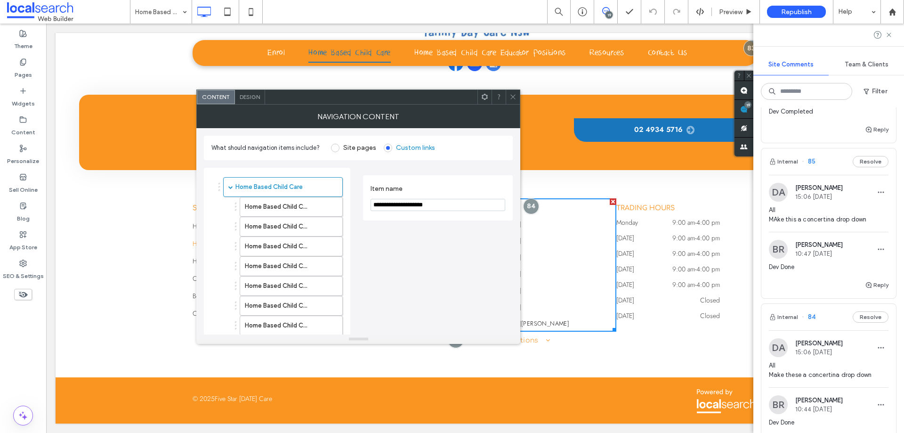
scroll to position [2371, 0]
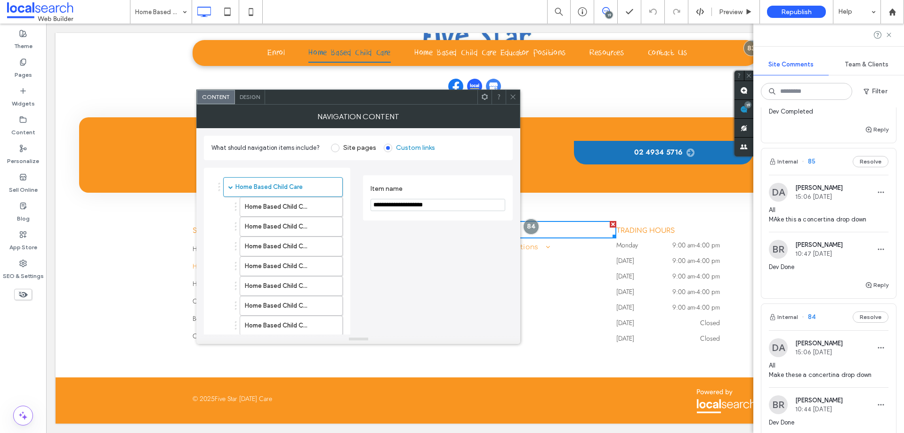
click at [252, 89] on div "Content Design" at bounding box center [358, 96] width 324 height 15
click at [250, 94] on span "Design" at bounding box center [250, 96] width 20 height 7
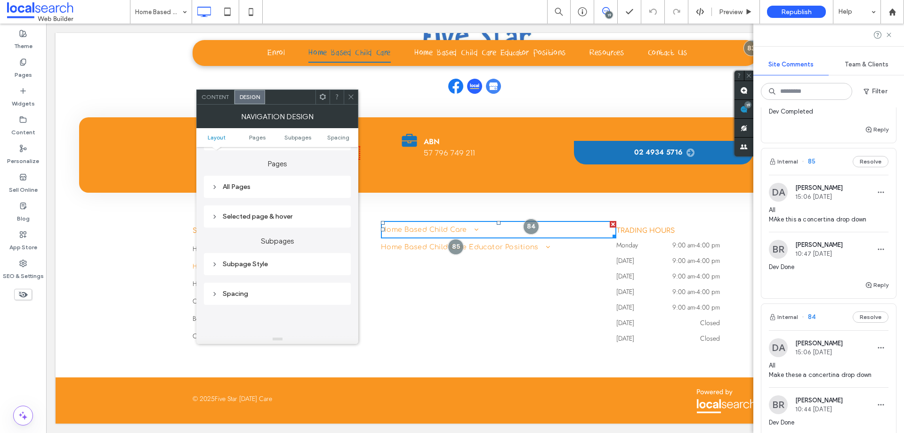
scroll to position [188, 0]
click at [262, 271] on div "Subpage Style" at bounding box center [277, 264] width 132 height 13
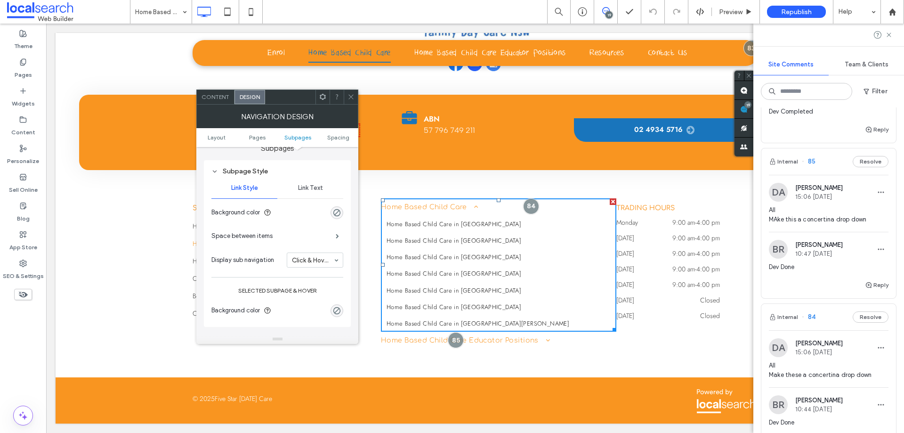
scroll to position [282, 0]
click at [309, 192] on div "Link Text" at bounding box center [310, 186] width 66 height 21
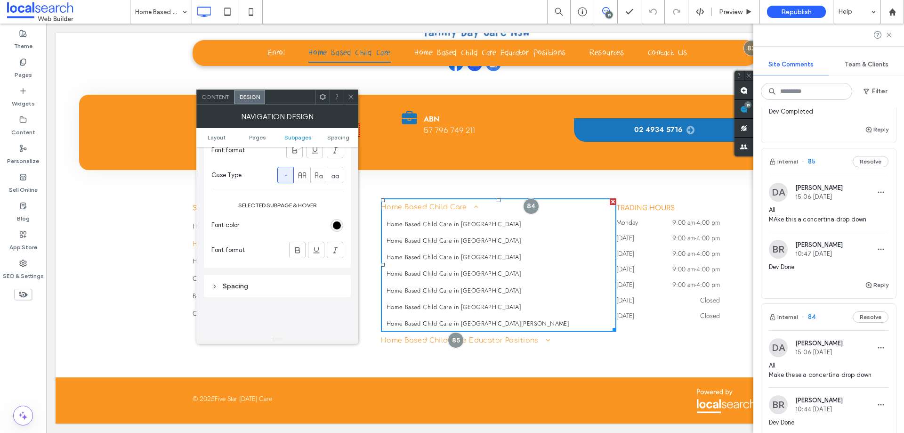
scroll to position [424, 0]
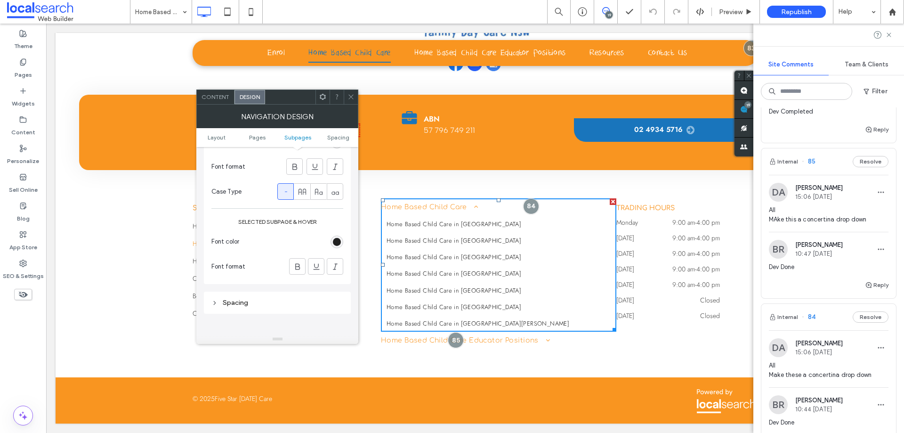
click at [338, 240] on div "rgb(0, 0, 0)" at bounding box center [337, 242] width 8 height 8
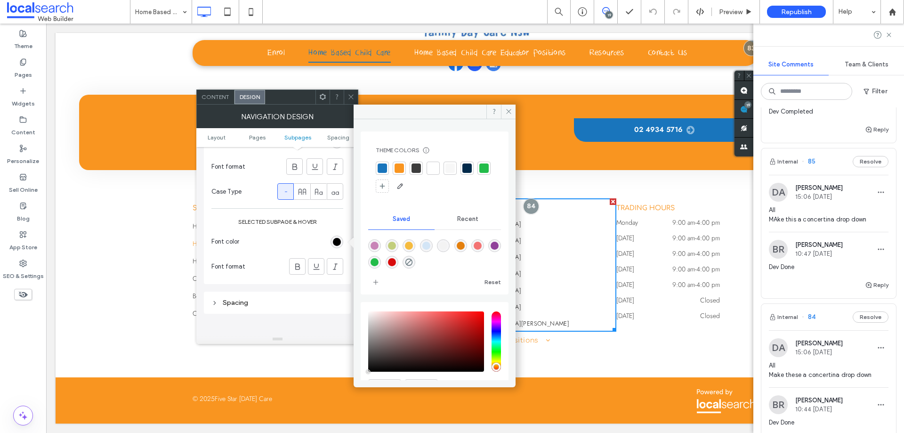
drag, startPoint x: 399, startPoint y: 167, endPoint x: 369, endPoint y: 143, distance: 38.5
click at [400, 167] on div at bounding box center [398, 167] width 9 height 9
click at [348, 95] on icon at bounding box center [350, 96] width 7 height 7
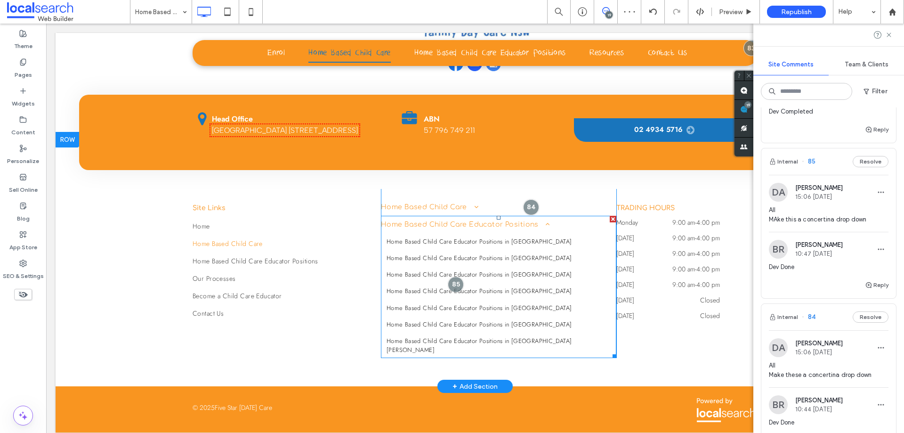
click at [423, 282] on link "Home Based Child Care Educator Positions in [GEOGRAPHIC_DATA]" at bounding box center [491, 274] width 221 height 16
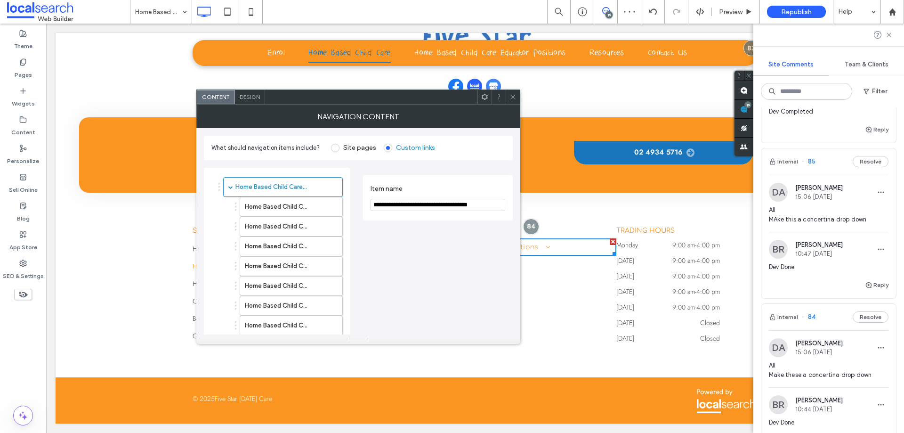
scroll to position [2371, 0]
click at [248, 99] on span "Design" at bounding box center [250, 96] width 20 height 7
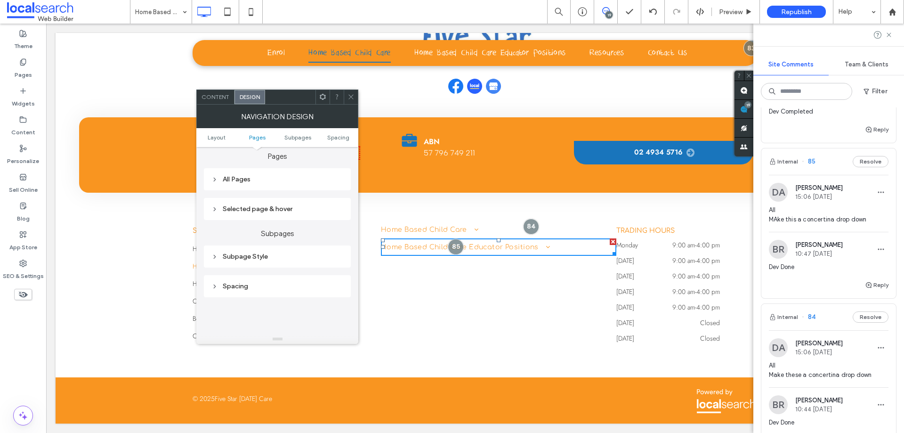
scroll to position [235, 0]
click at [254, 219] on div "Subpage Style" at bounding box center [277, 217] width 132 height 8
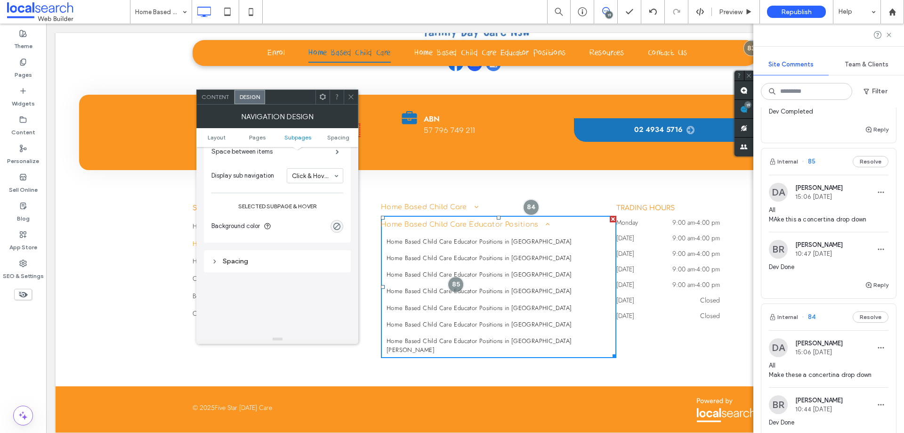
scroll to position [282, 0]
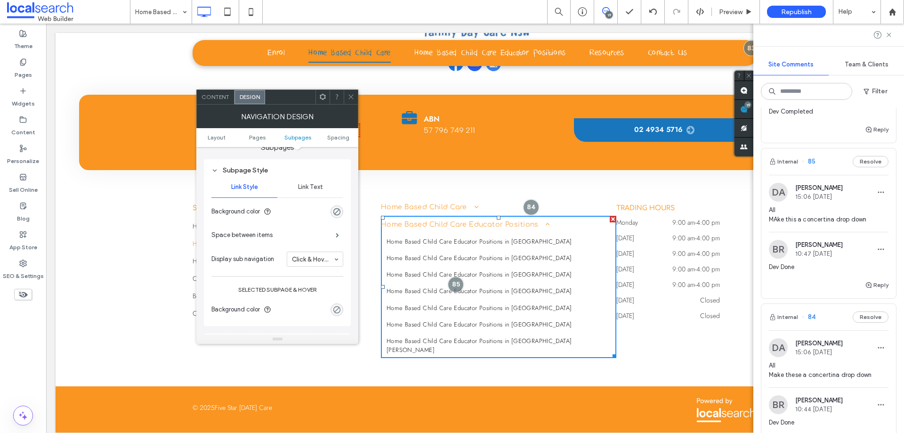
click at [337, 308] on div "rgba(0, 0, 0, 0)" at bounding box center [337, 309] width 8 height 8
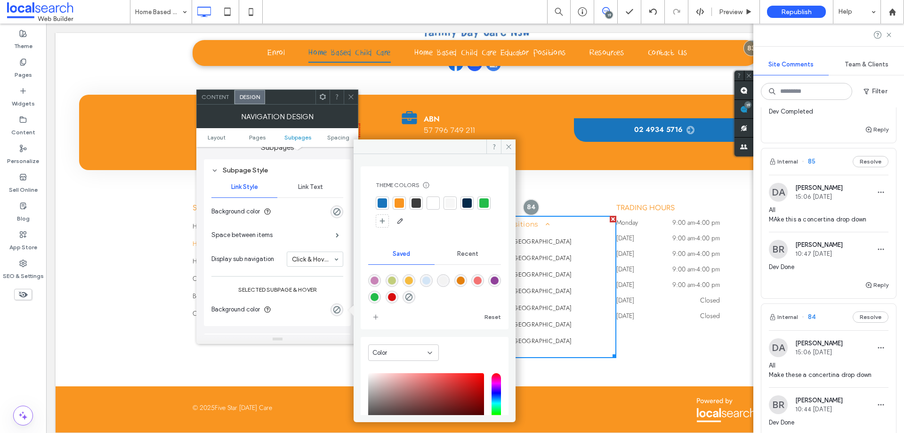
click at [400, 201] on div at bounding box center [398, 202] width 9 height 9
click at [355, 99] on div at bounding box center [351, 97] width 14 height 14
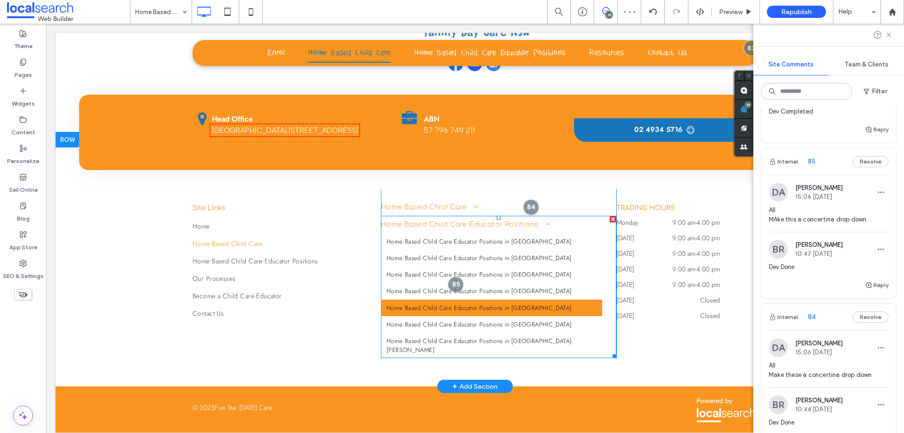
click at [418, 304] on span "Home Based Child Care Educator Positions in [GEOGRAPHIC_DATA]" at bounding box center [478, 307] width 185 height 9
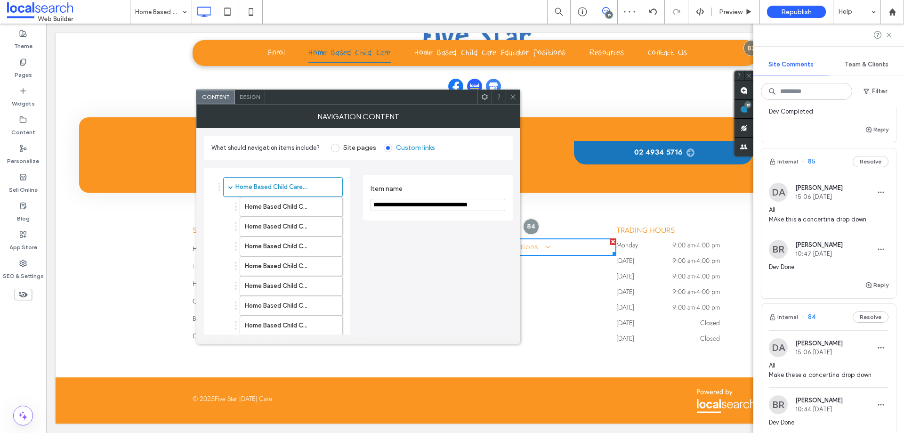
scroll to position [2371, 0]
click at [253, 101] on div "Design" at bounding box center [250, 97] width 30 height 14
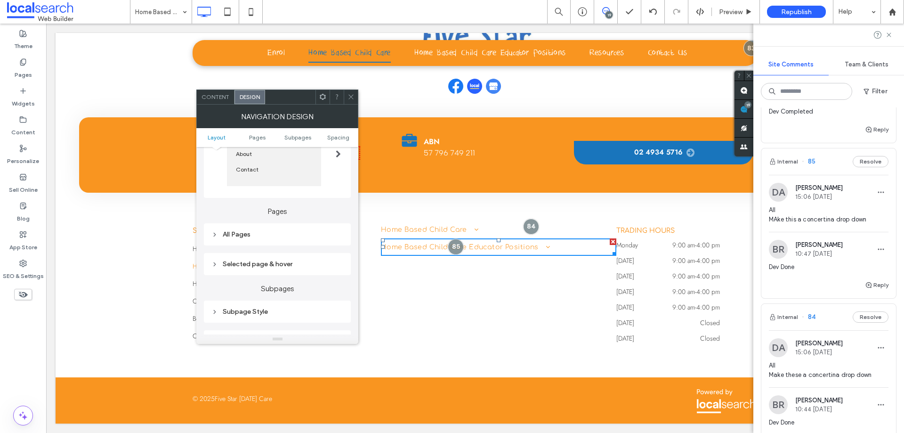
scroll to position [235, 0]
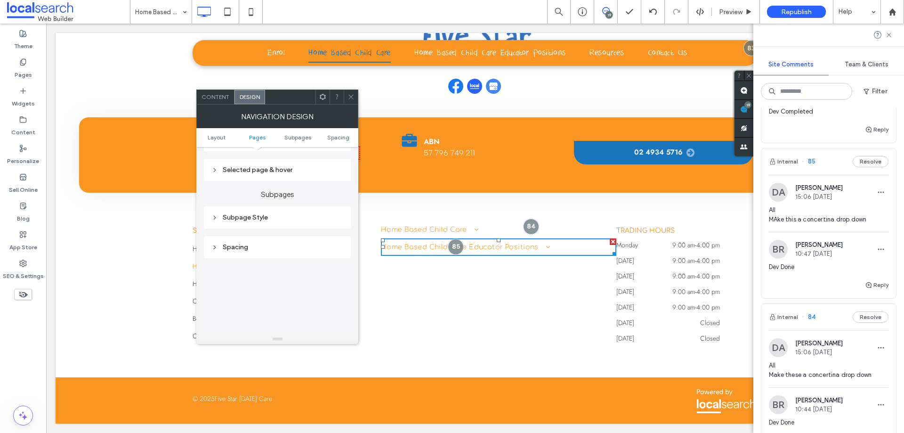
click at [275, 219] on div "Subpage Style" at bounding box center [277, 217] width 132 height 8
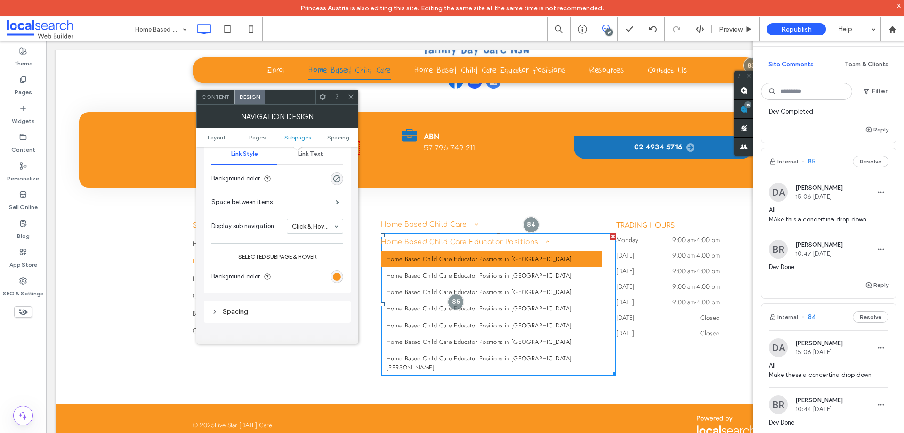
scroll to position [376, 0]
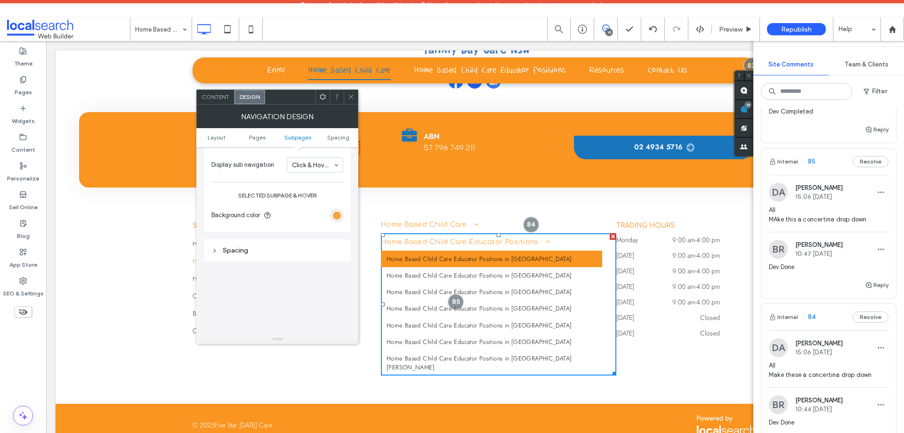
click at [333, 217] on div "rgb(249, 149, 32)" at bounding box center [336, 215] width 13 height 13
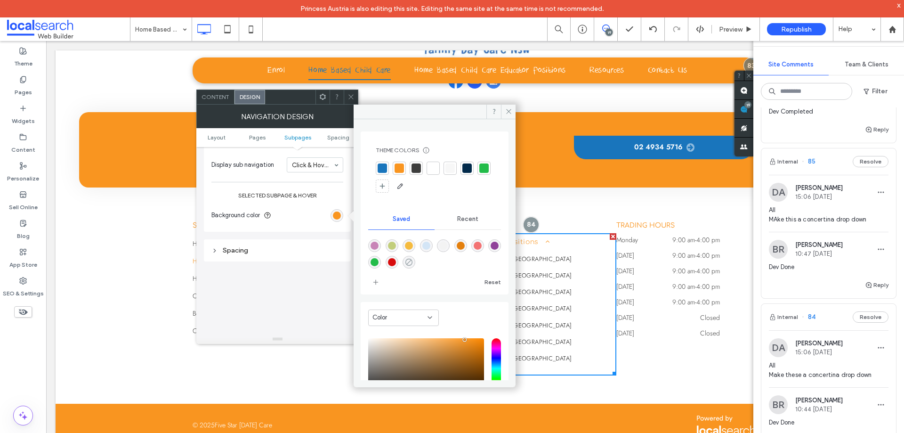
click at [413, 261] on icon "rgba(255,255,255,0)" at bounding box center [409, 262] width 8 height 8
type input "*******"
type input "*"
type input "**"
click at [505, 117] on span at bounding box center [508, 111] width 15 height 14
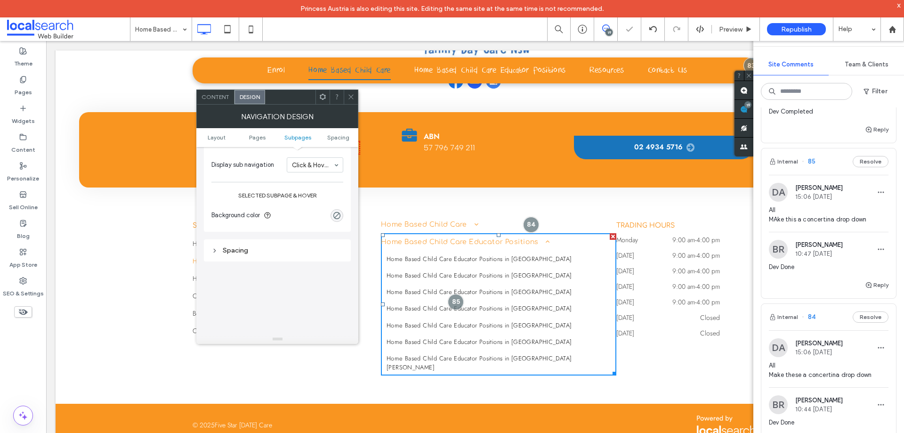
scroll to position [235, 0]
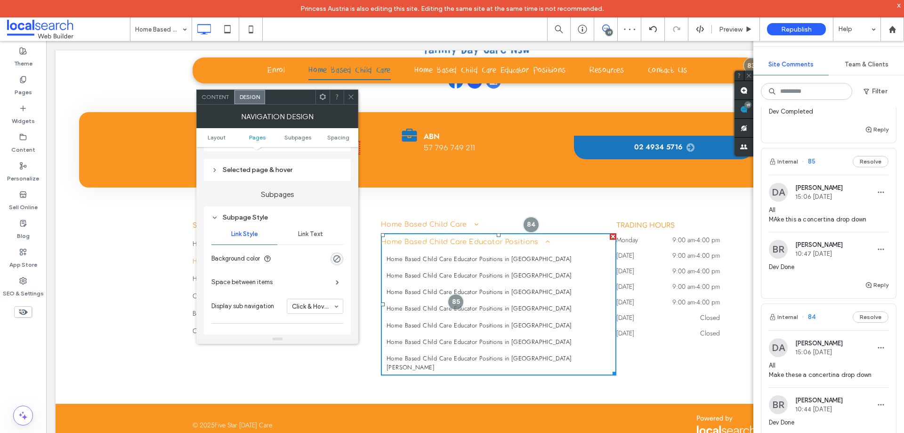
click at [312, 235] on span "Link Text" at bounding box center [310, 234] width 25 height 8
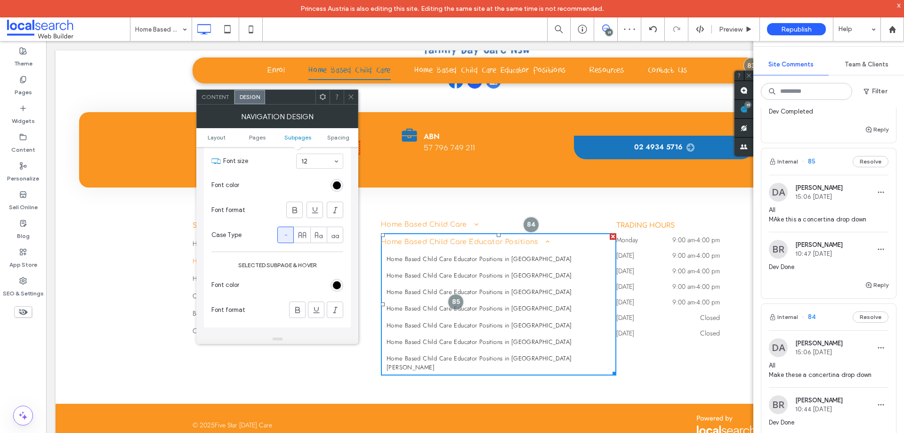
scroll to position [424, 0]
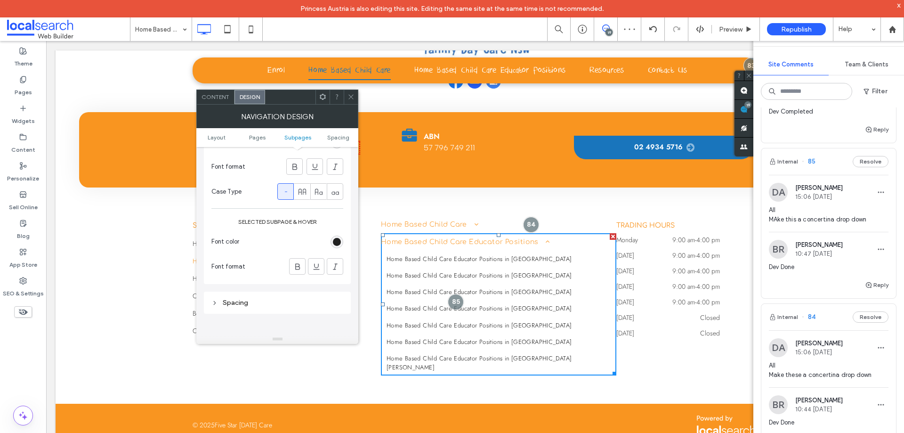
click at [335, 240] on div "rgb(0, 0, 0)" at bounding box center [337, 242] width 8 height 8
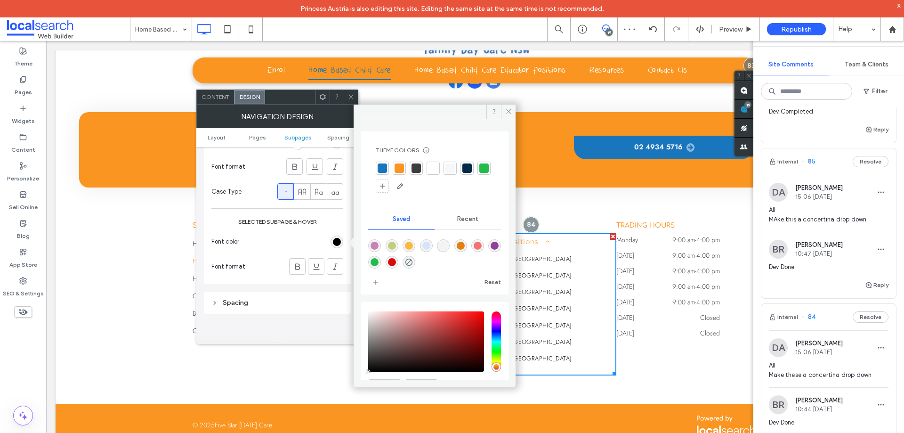
click at [405, 163] on div at bounding box center [398, 167] width 13 height 13
click at [354, 97] on icon at bounding box center [350, 96] width 7 height 7
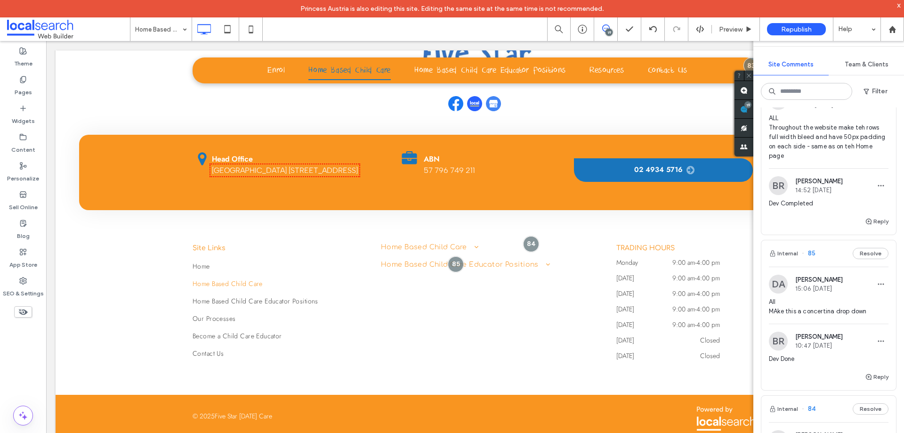
scroll to position [2334, 0]
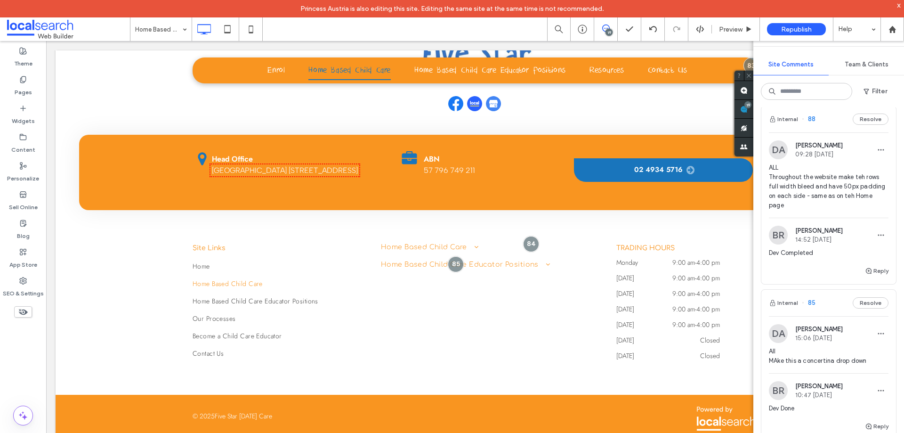
click at [836, 210] on span "ALL Throughout the website make teh rows full width bleed and have 50px padding…" at bounding box center [829, 186] width 120 height 47
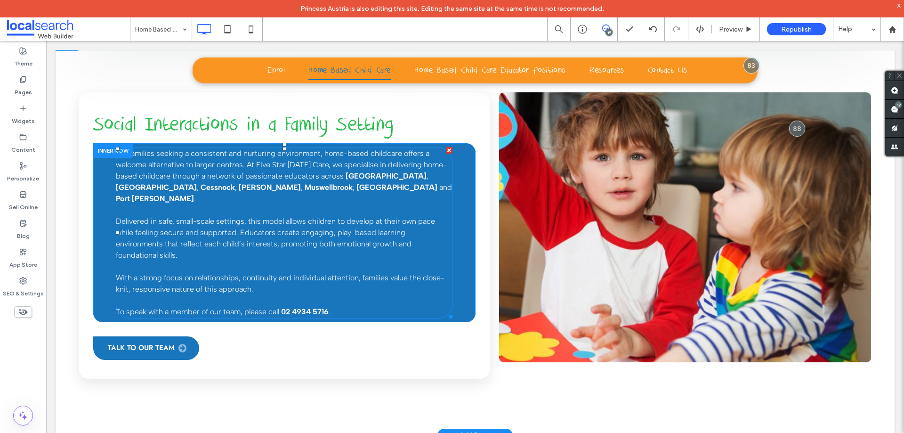
scroll to position [659, 0]
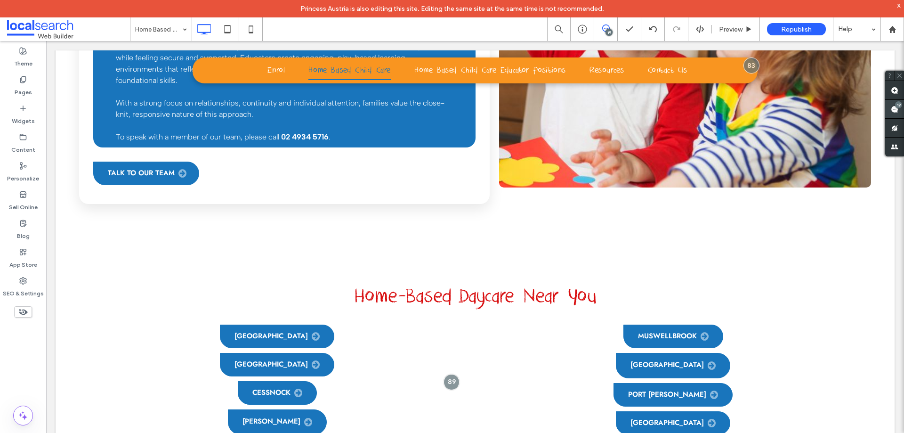
click at [889, 107] on span at bounding box center [894, 109] width 19 height 18
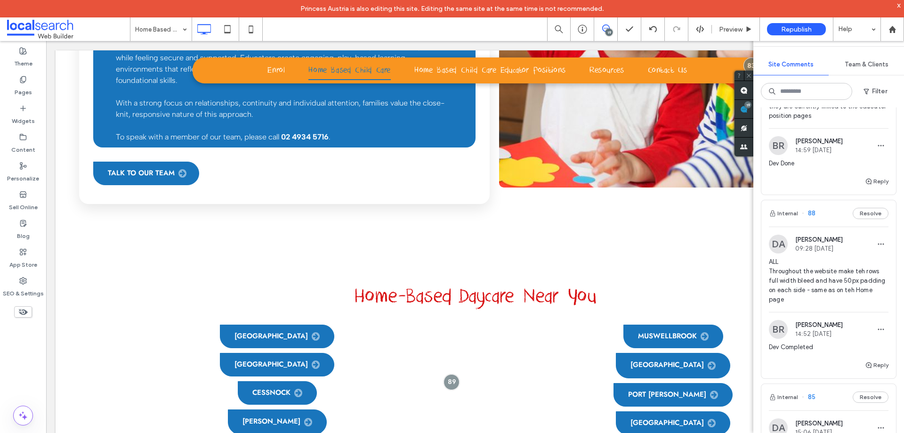
scroll to position [2193, 0]
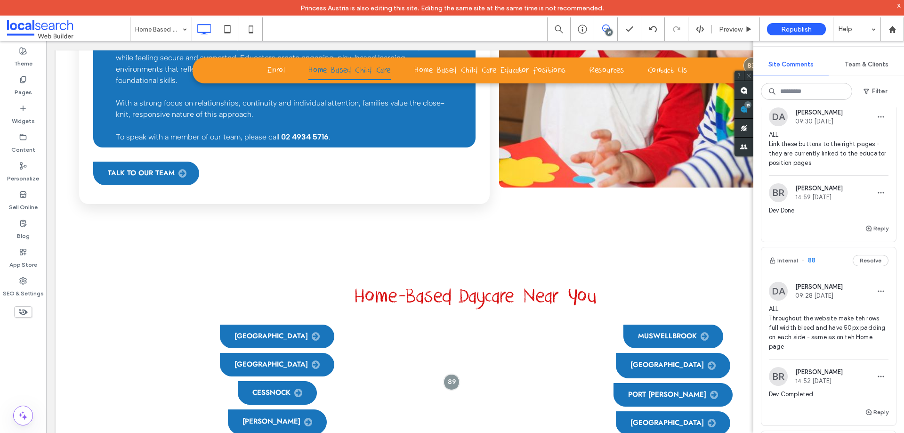
click at [820, 168] on span "ALL Link these buttons to the right pages - they are currently linked to the ed…" at bounding box center [829, 149] width 120 height 38
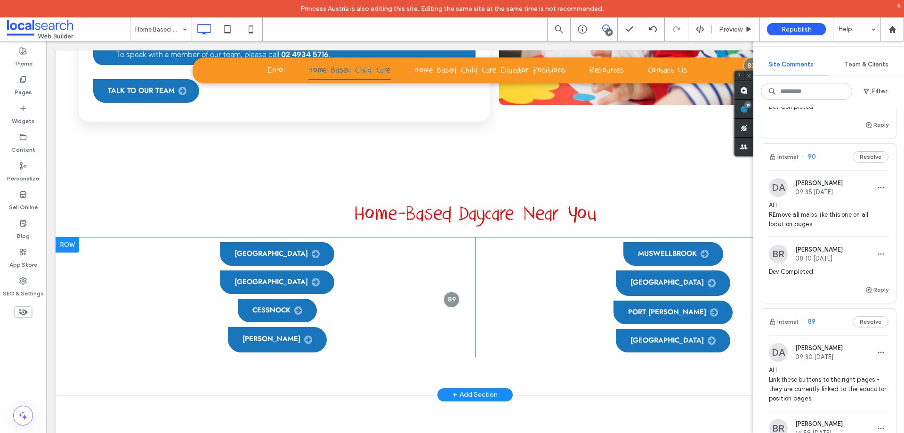
scroll to position [787, 0]
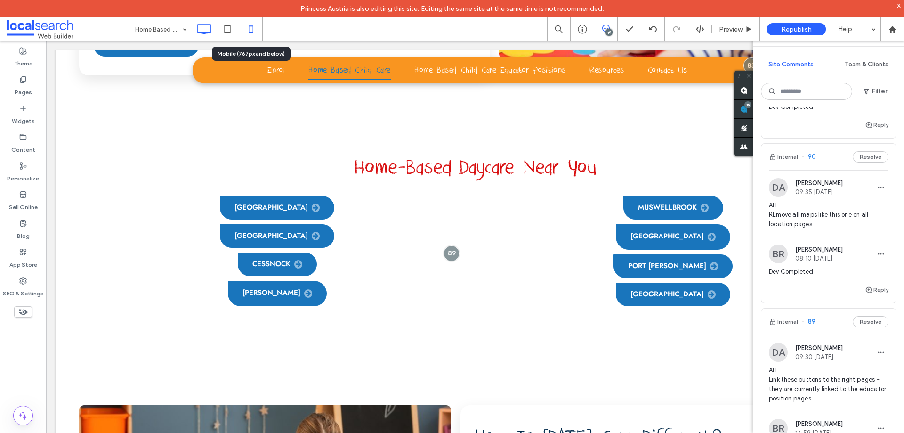
click at [248, 32] on icon at bounding box center [250, 29] width 19 height 19
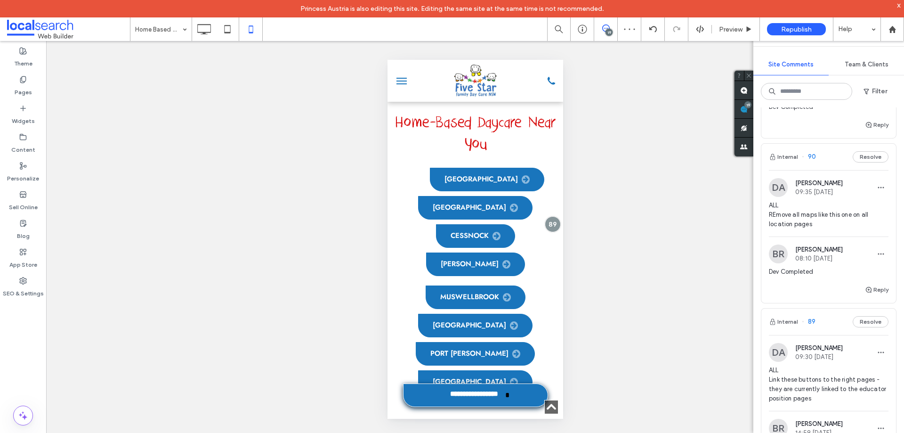
scroll to position [0, 0]
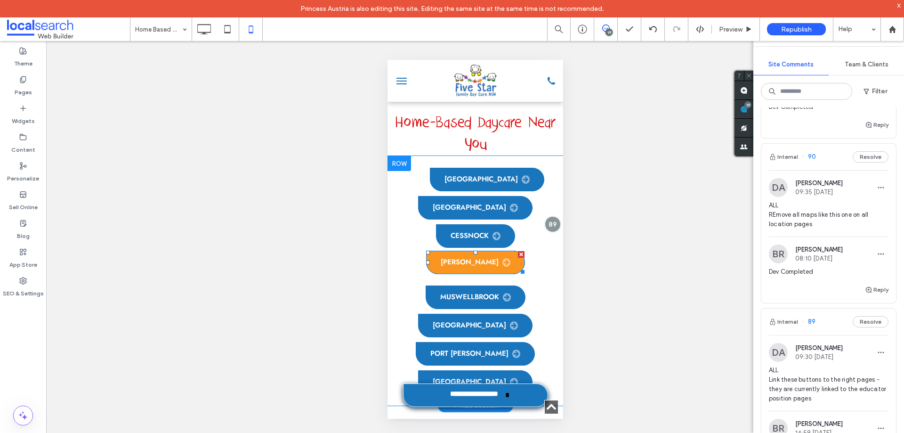
click at [456, 257] on span "[PERSON_NAME]" at bounding box center [475, 261] width 70 height 9
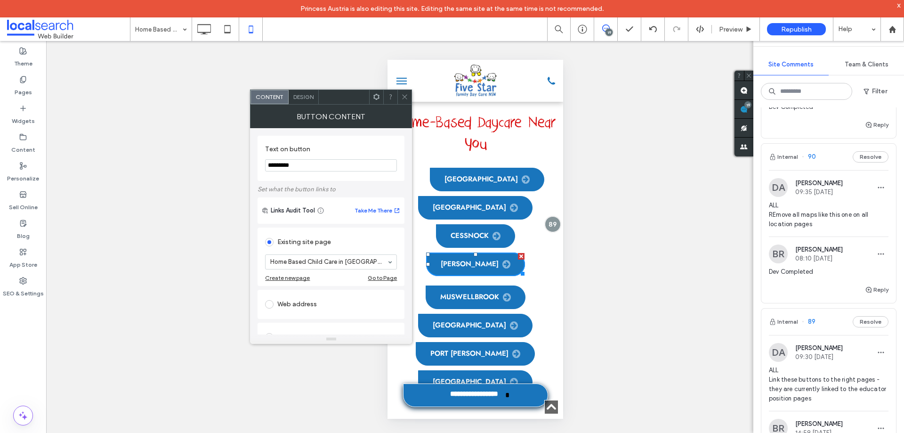
click at [307, 98] on span "Design" at bounding box center [303, 96] width 20 height 7
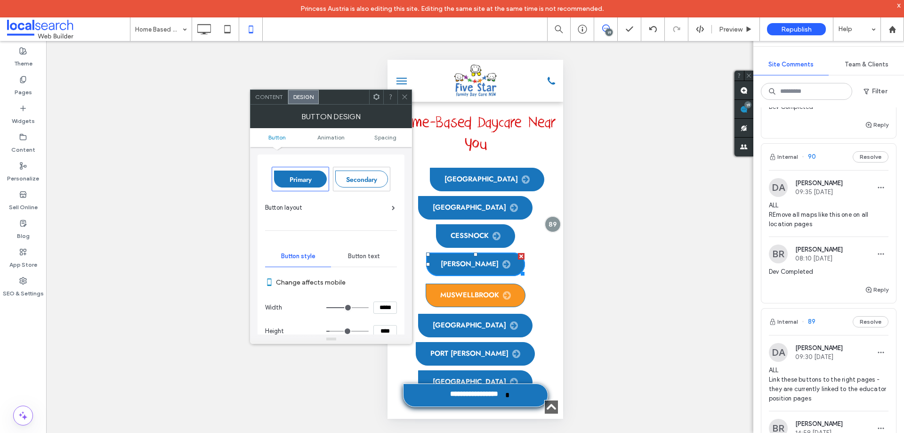
click at [489, 290] on span "Muswellbrook" at bounding box center [475, 294] width 71 height 9
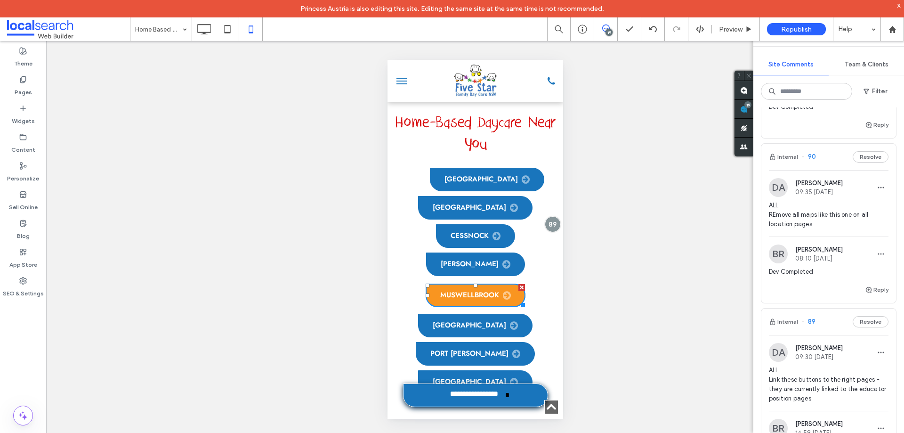
click at [448, 290] on span "Muswellbrook" at bounding box center [475, 294] width 71 height 9
click at [455, 290] on span "Muswellbrook" at bounding box center [475, 294] width 71 height 9
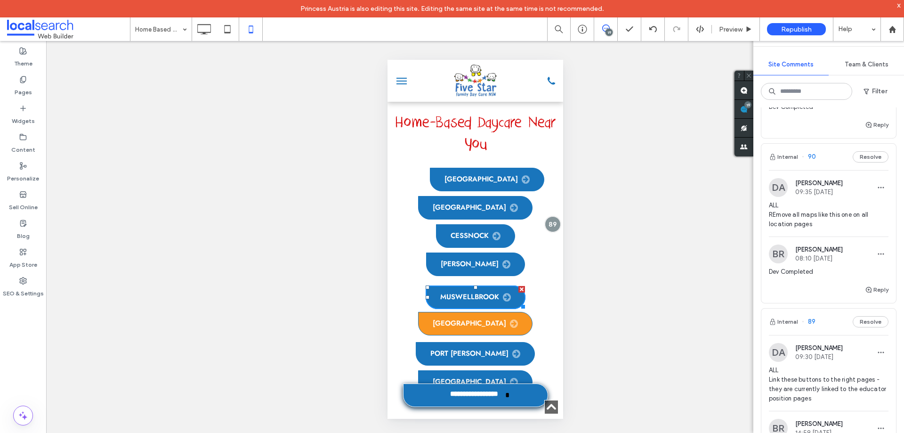
click at [473, 319] on span "[GEOGRAPHIC_DATA]" at bounding box center [474, 323] width 85 height 9
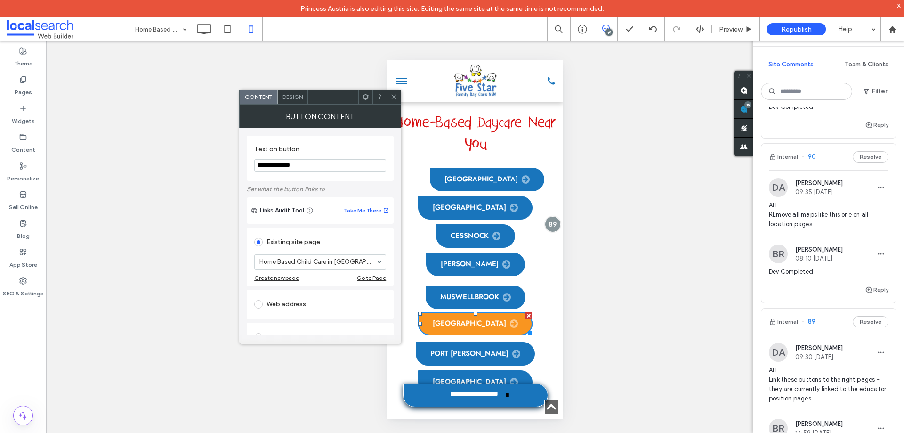
click at [473, 319] on span "[GEOGRAPHIC_DATA]" at bounding box center [474, 323] width 85 height 9
click at [293, 96] on span "Design" at bounding box center [292, 96] width 20 height 7
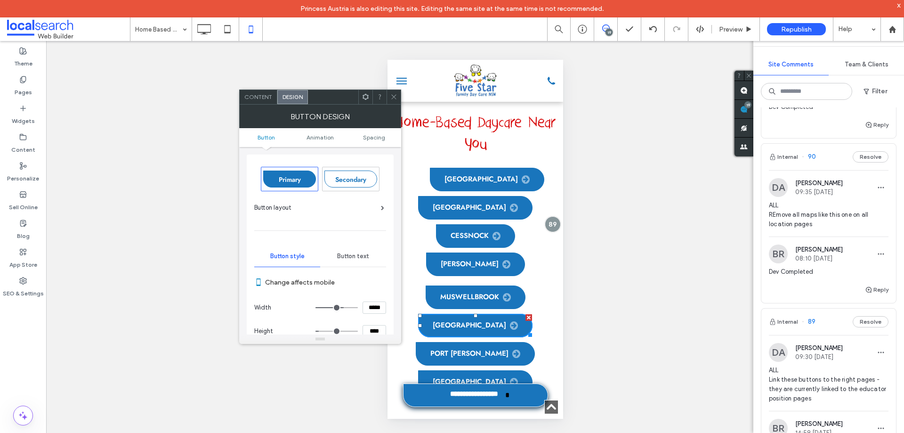
click at [371, 304] on input "*****" at bounding box center [374, 307] width 24 height 12
click at [471, 347] on span "Port [PERSON_NAME]" at bounding box center [475, 351] width 90 height 9
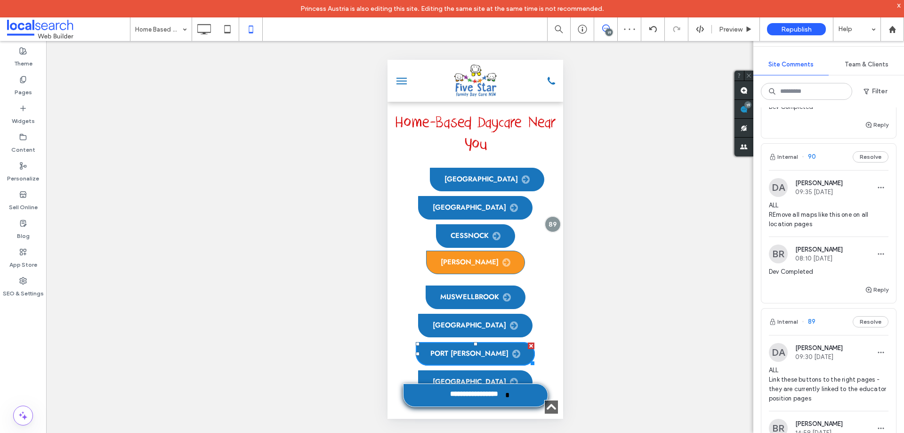
click at [479, 250] on link "[PERSON_NAME]" at bounding box center [474, 262] width 99 height 24
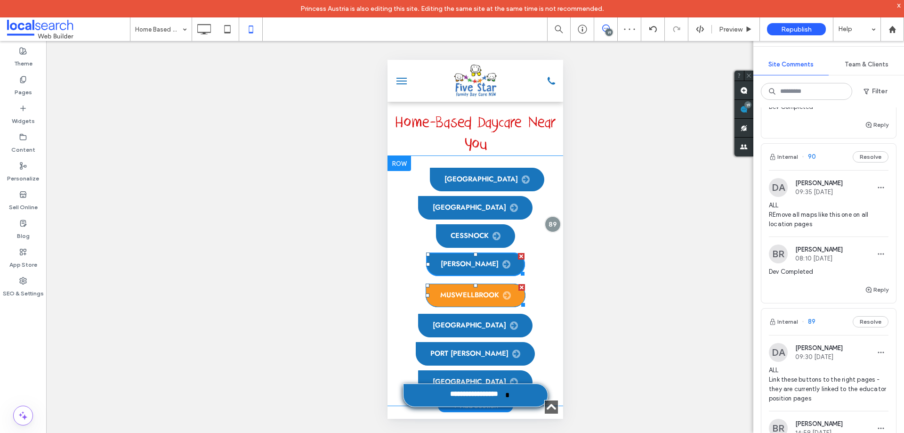
click at [479, 290] on span "Muswellbrook" at bounding box center [475, 294] width 71 height 9
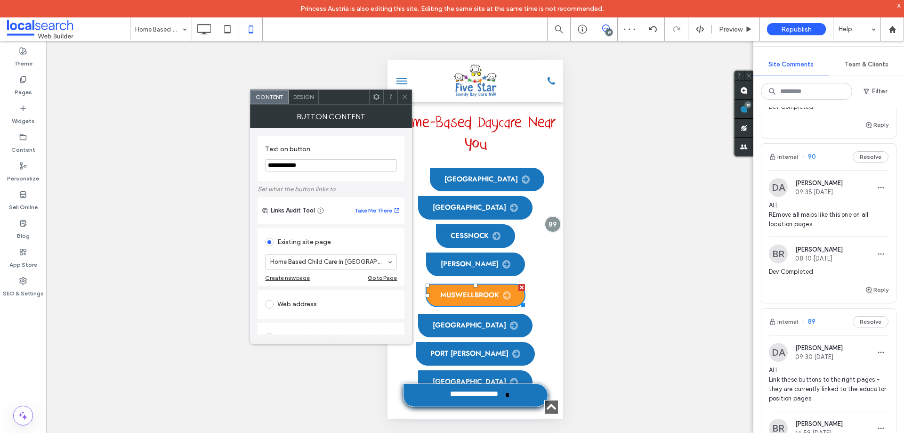
click at [479, 290] on span "Muswellbrook" at bounding box center [475, 294] width 71 height 9
click at [303, 95] on span "Design" at bounding box center [303, 96] width 20 height 7
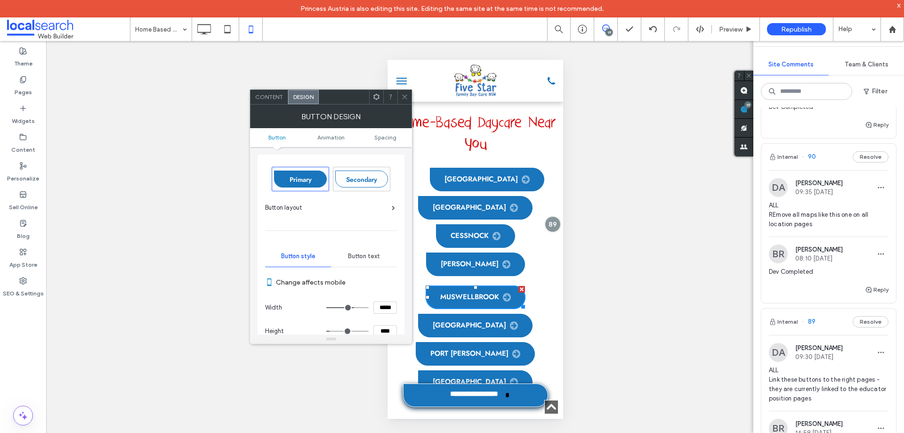
click at [378, 303] on input "*****" at bounding box center [385, 307] width 24 height 12
click at [407, 95] on span at bounding box center [404, 97] width 7 height 14
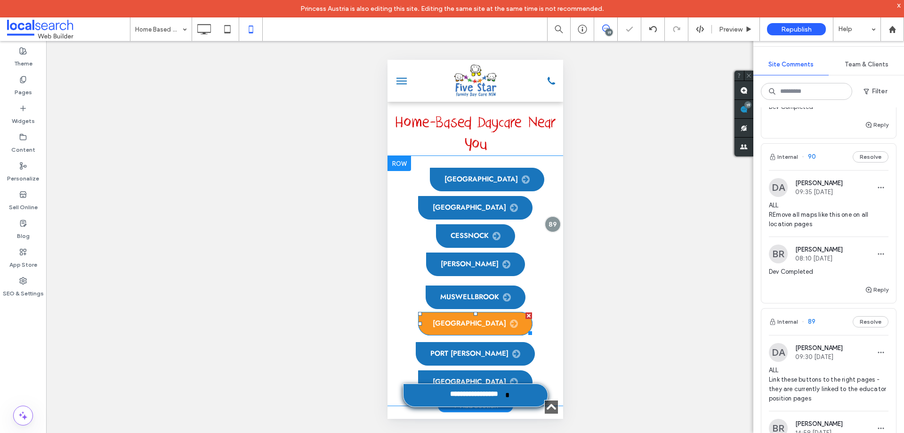
click at [476, 312] on link "[GEOGRAPHIC_DATA]" at bounding box center [474, 324] width 114 height 24
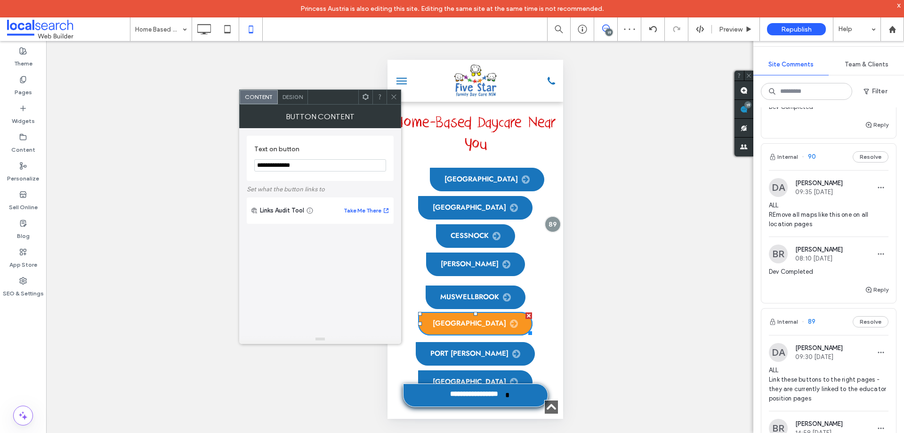
click at [476, 312] on link "[GEOGRAPHIC_DATA]" at bounding box center [474, 324] width 114 height 24
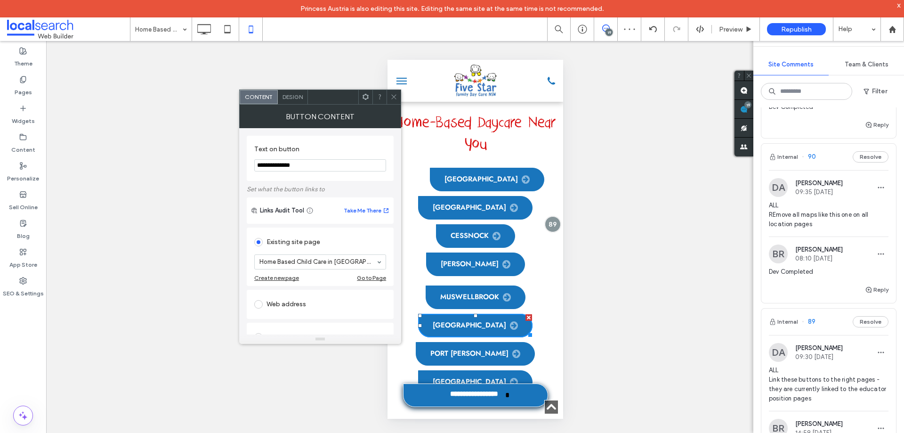
click at [290, 90] on div "Design" at bounding box center [293, 97] width 30 height 14
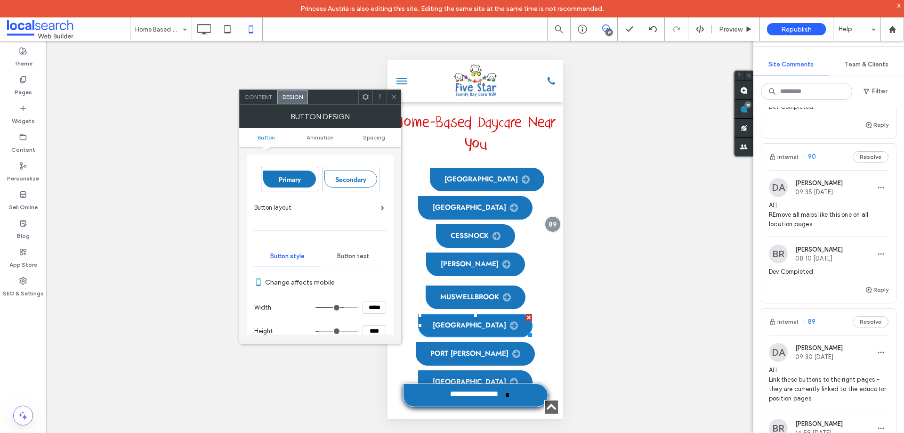
click at [365, 307] on input "*****" at bounding box center [374, 307] width 24 height 12
click at [369, 306] on input "*****" at bounding box center [374, 307] width 24 height 12
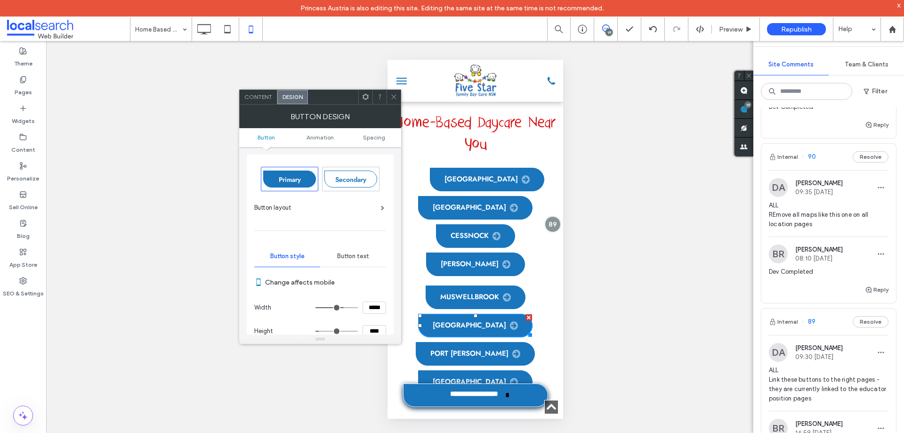
click at [389, 92] on div at bounding box center [393, 97] width 14 height 14
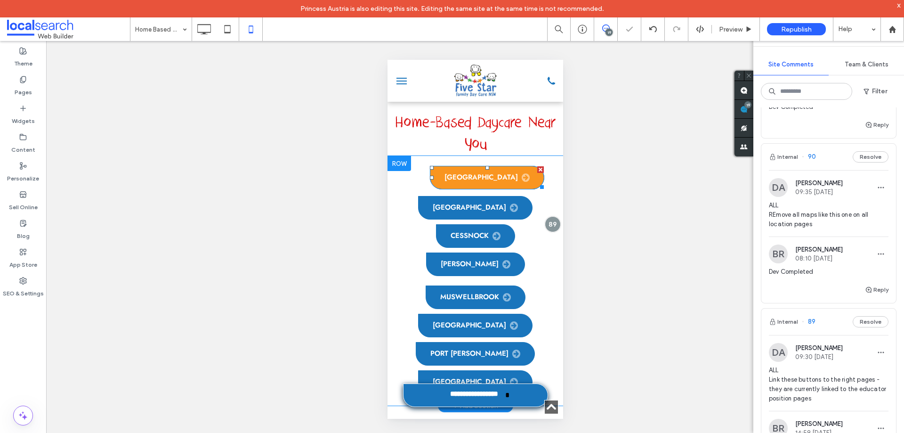
click at [452, 173] on span "[GEOGRAPHIC_DATA]" at bounding box center [486, 177] width 85 height 9
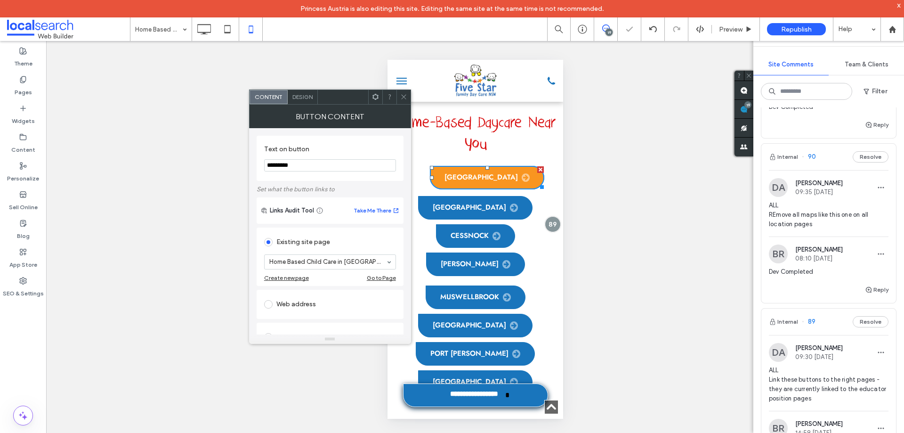
click at [452, 173] on span "[GEOGRAPHIC_DATA]" at bounding box center [486, 177] width 85 height 9
click at [305, 101] on div "Design" at bounding box center [303, 97] width 30 height 14
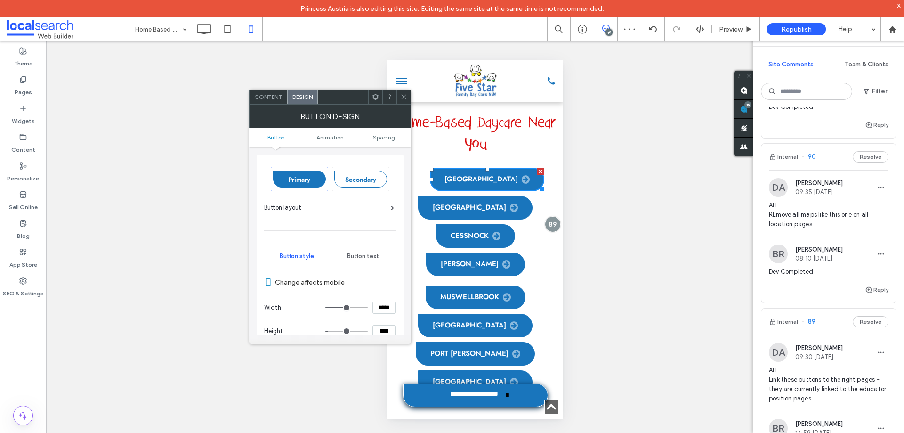
click at [382, 305] on input "*****" at bounding box center [384, 307] width 24 height 12
paste input
type input "*****"
type input "***"
click at [373, 93] on span at bounding box center [375, 97] width 7 height 14
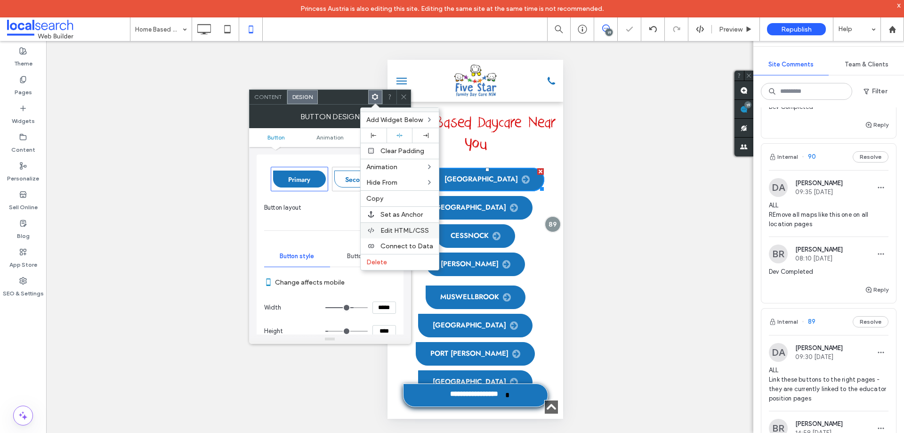
click at [417, 229] on span "Edit HTML/CSS" at bounding box center [404, 230] width 48 height 8
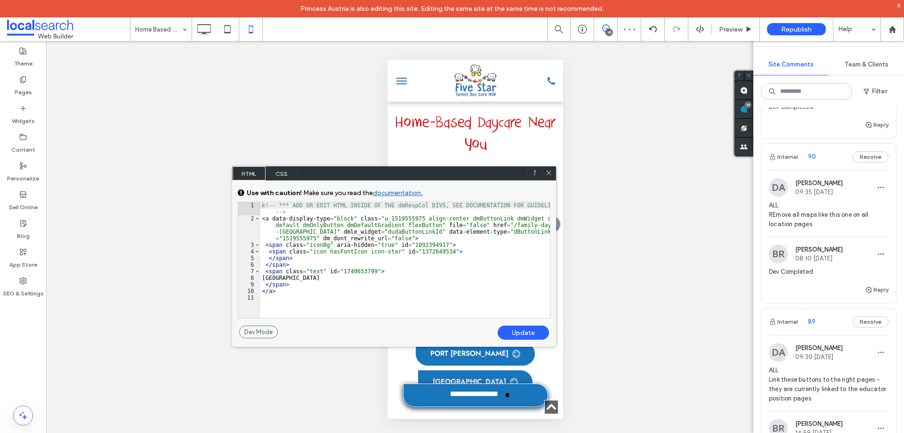
click at [284, 171] on span "CSS" at bounding box center [281, 173] width 33 height 14
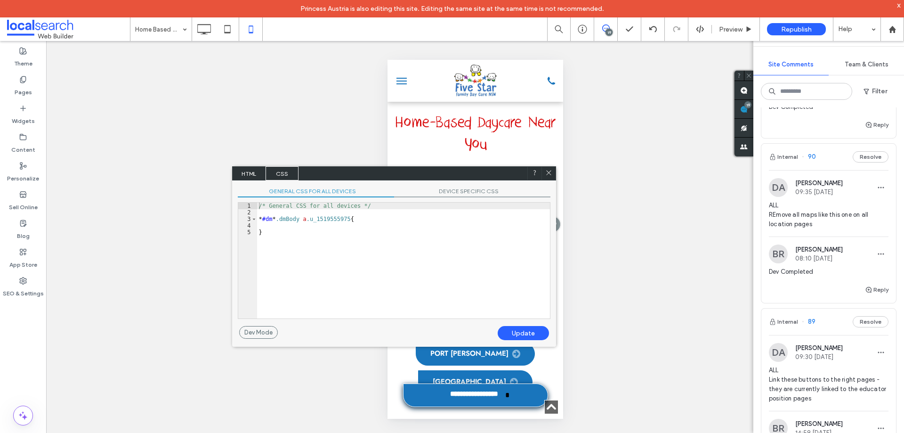
click at [431, 188] on span "DEVICE SPECIFIC CSS" at bounding box center [472, 192] width 156 height 10
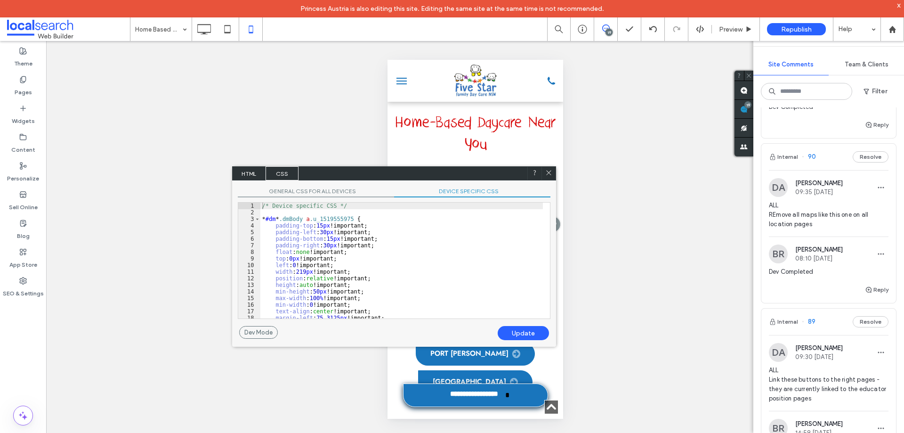
scroll to position [28, 0]
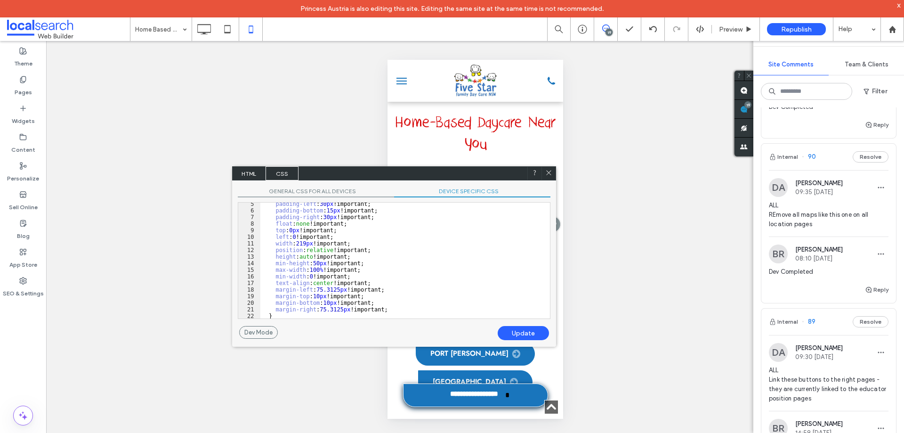
click at [550, 174] on icon at bounding box center [548, 172] width 7 height 7
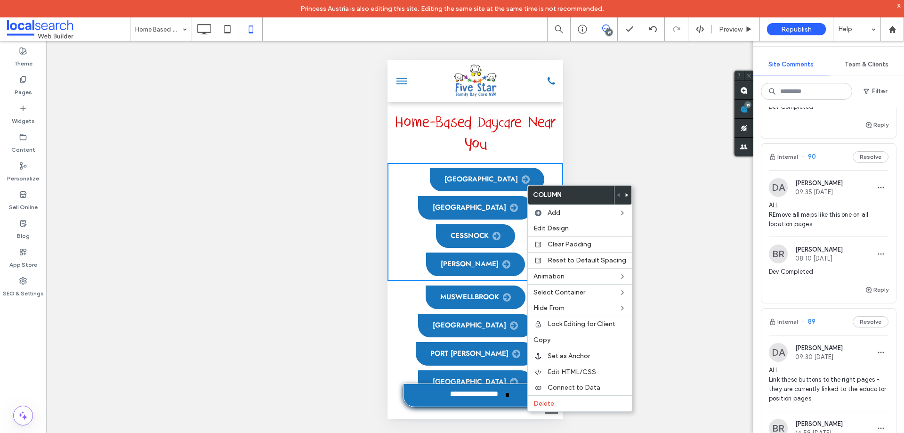
click at [513, 186] on div "Newcastle Maitland Cessnock Singleton Click To Paste" at bounding box center [475, 222] width 176 height 118
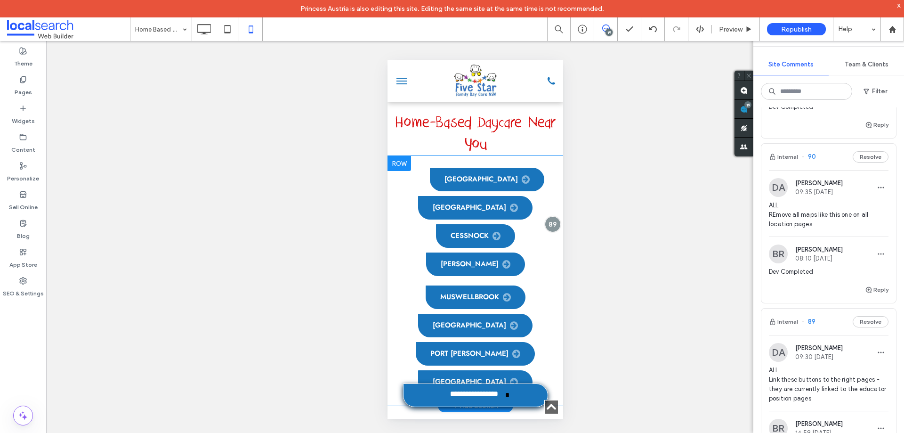
click at [509, 189] on div "Newcastle Maitland Cessnock Singleton Click To Paste" at bounding box center [475, 222] width 176 height 118
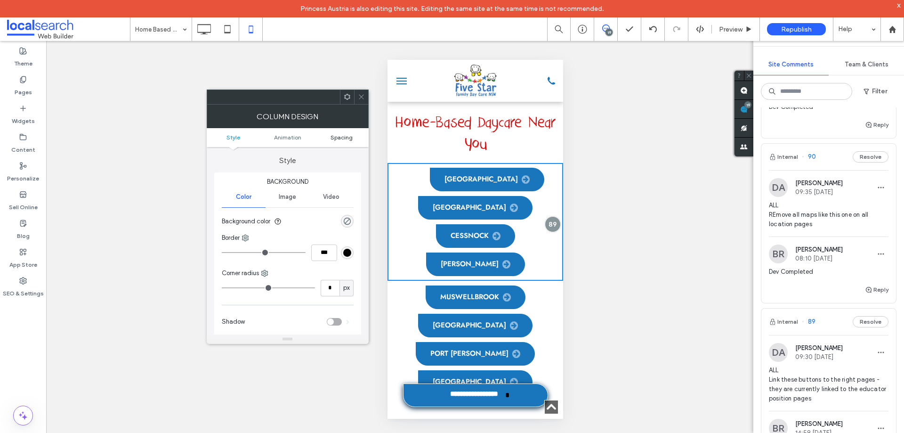
click at [348, 140] on span "Spacing" at bounding box center [341, 137] width 22 height 7
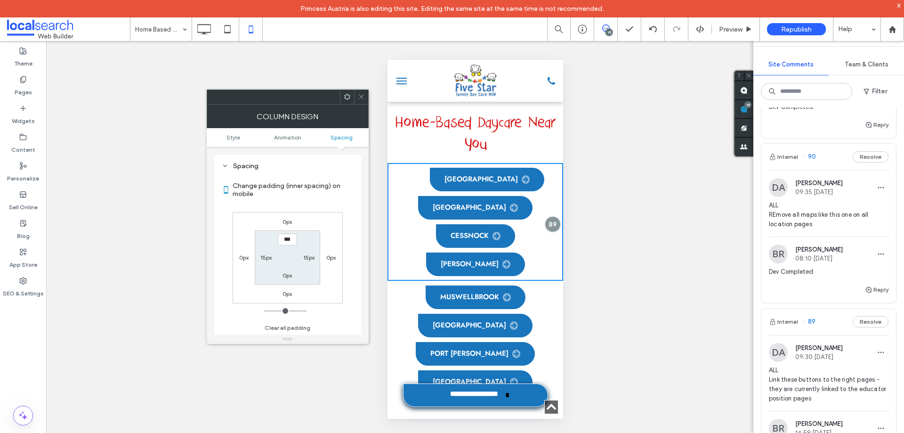
scroll to position [221, 0]
click at [362, 93] on icon at bounding box center [361, 96] width 7 height 7
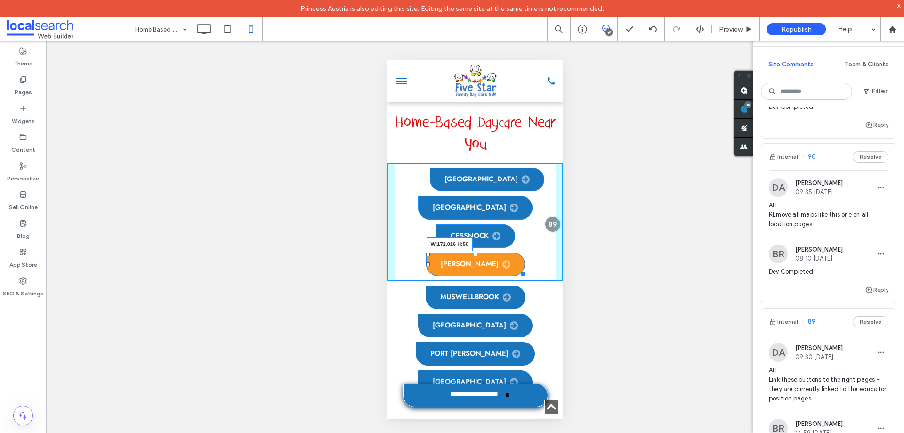
drag, startPoint x: 509, startPoint y: 239, endPoint x: 903, endPoint y: 297, distance: 398.2
click at [515, 237] on div "Newcastle Maitland Cessnock Singleton W:172.016 H:50 Click To Paste" at bounding box center [475, 222] width 176 height 118
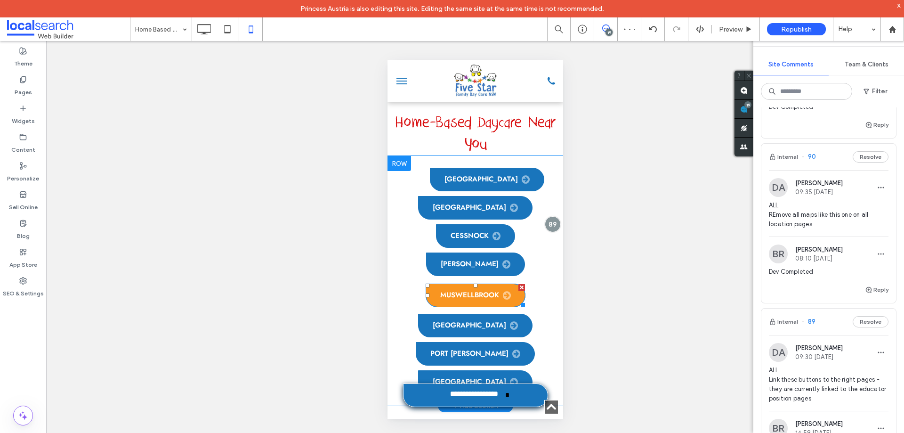
click at [471, 290] on span "Muswellbrook" at bounding box center [475, 294] width 71 height 9
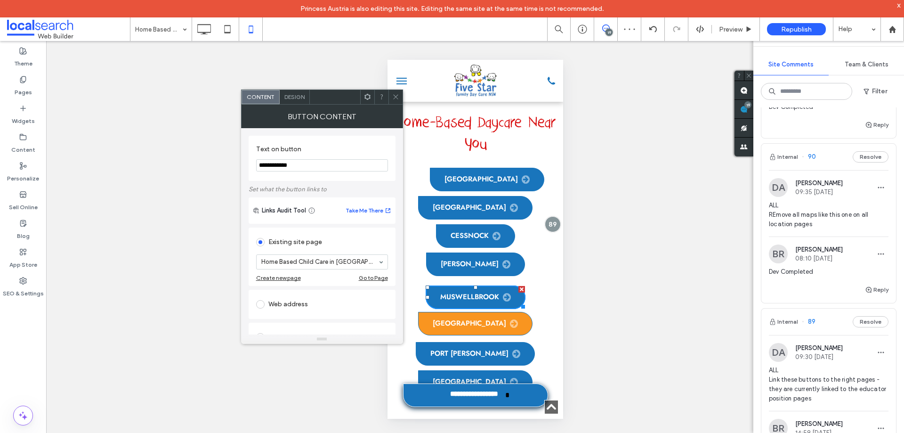
click at [465, 312] on link "[GEOGRAPHIC_DATA]" at bounding box center [474, 324] width 114 height 24
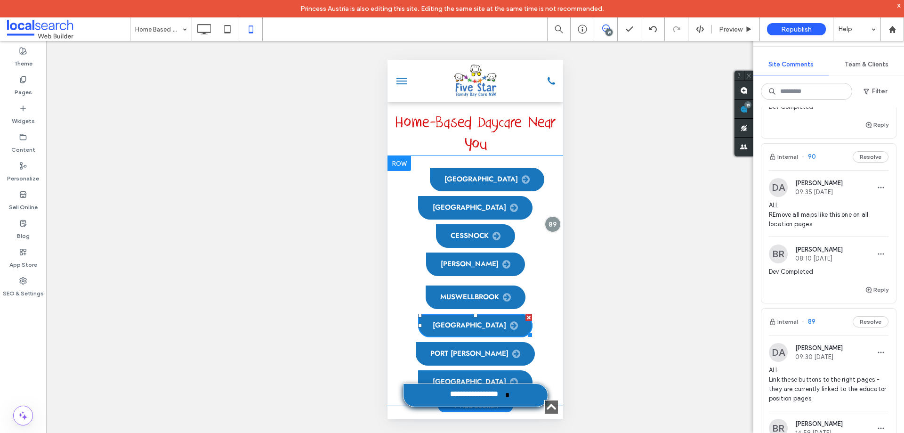
click at [394, 156] on div at bounding box center [399, 163] width 24 height 15
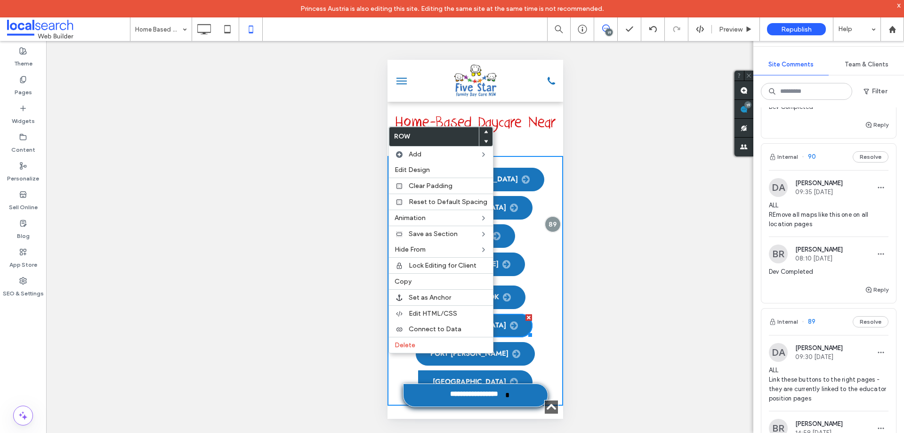
click at [541, 280] on div "Muswellbrook Lake Macquarie Port Stephens Central Coast Click To Paste" at bounding box center [475, 339] width 176 height 118
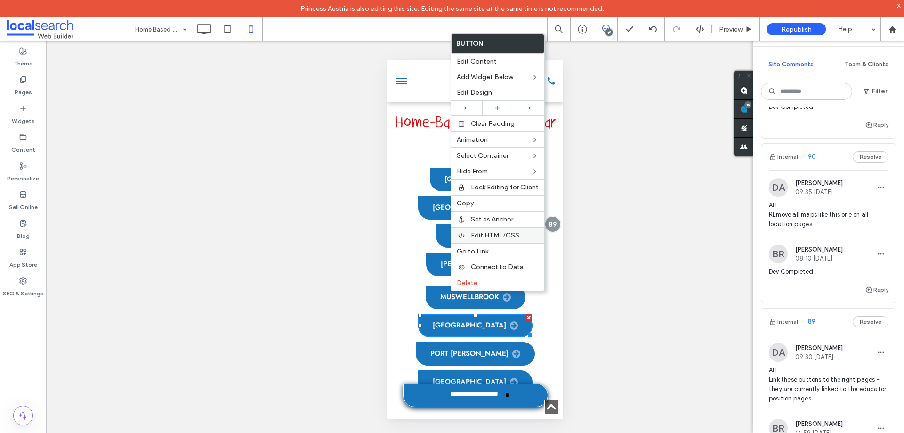
click at [504, 231] on div "Edit HTML/CSS" at bounding box center [497, 235] width 93 height 16
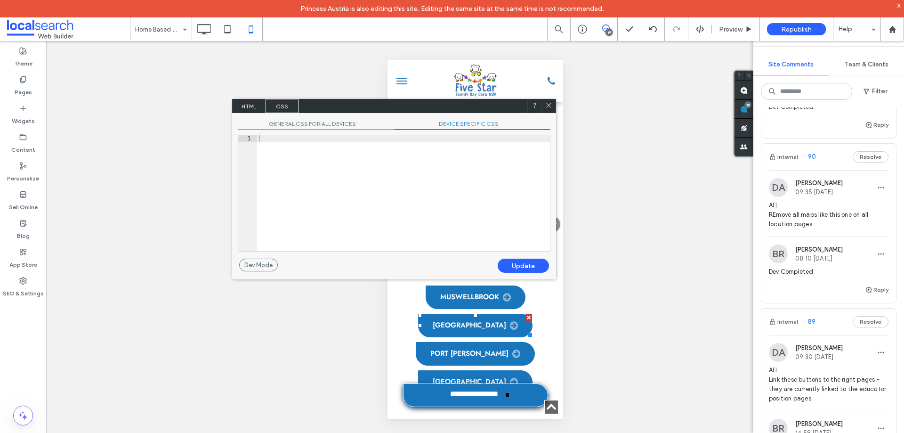
scroll to position [9, 0]
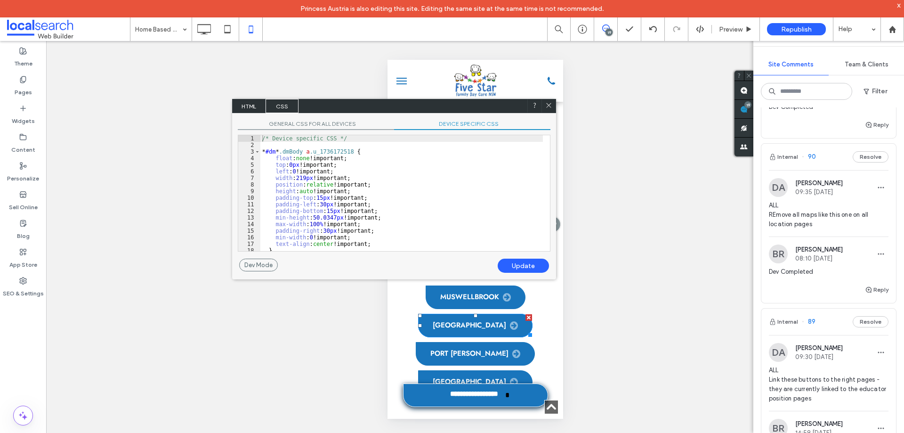
click at [256, 107] on span "HTML" at bounding box center [248, 106] width 33 height 14
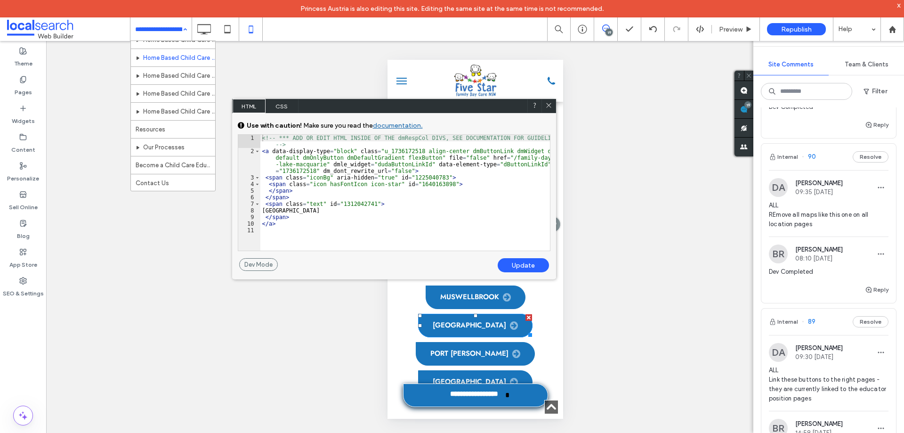
scroll to position [142, 0]
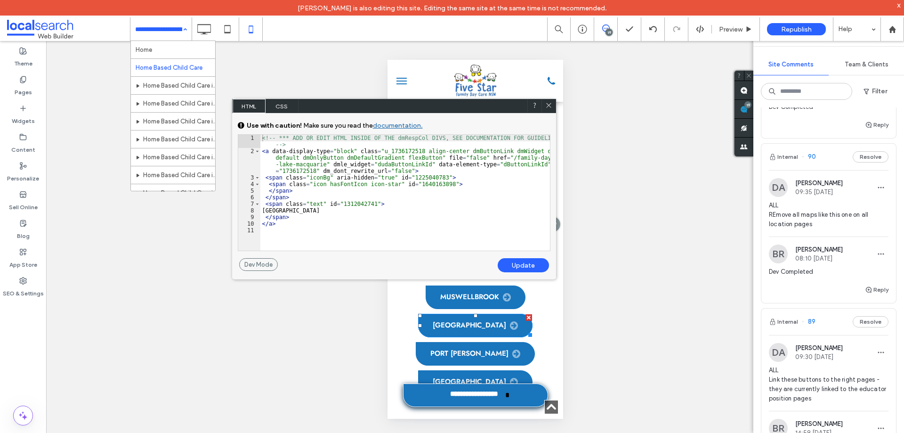
click at [553, 105] on div at bounding box center [548, 106] width 14 height 14
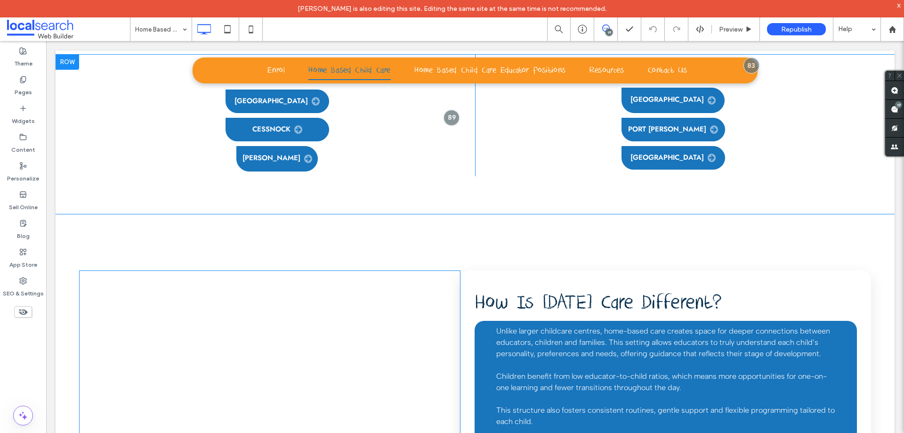
scroll to position [706, 0]
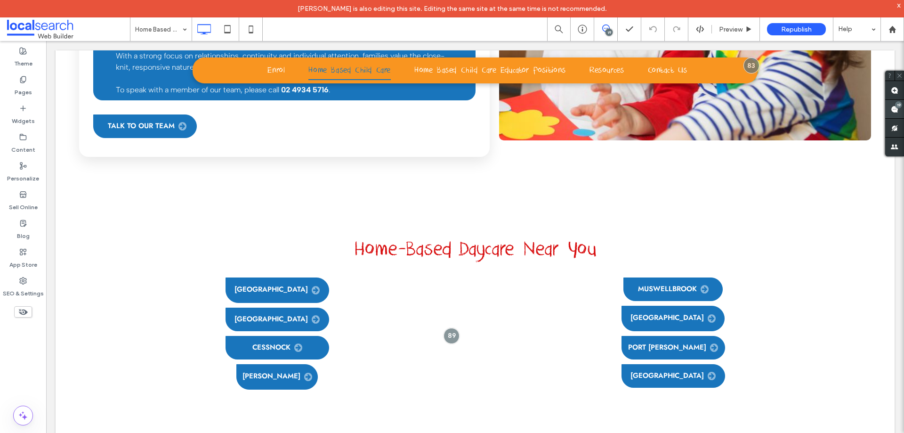
click at [894, 110] on use at bounding box center [894, 109] width 8 height 8
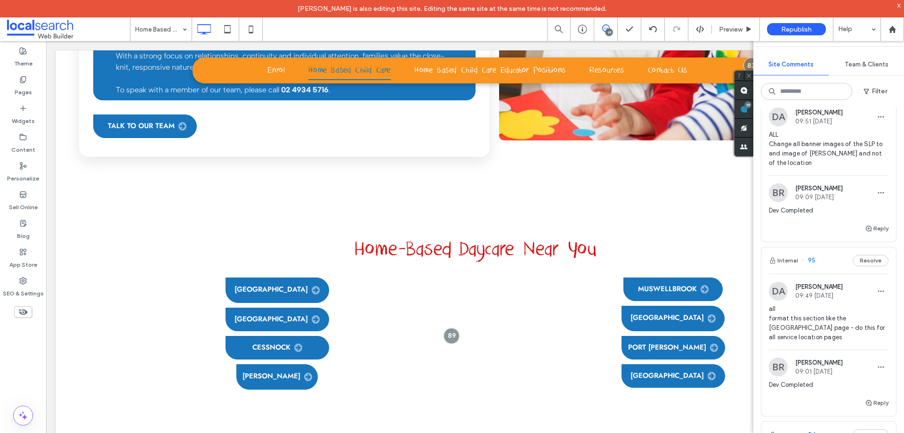
scroll to position [1365, 0]
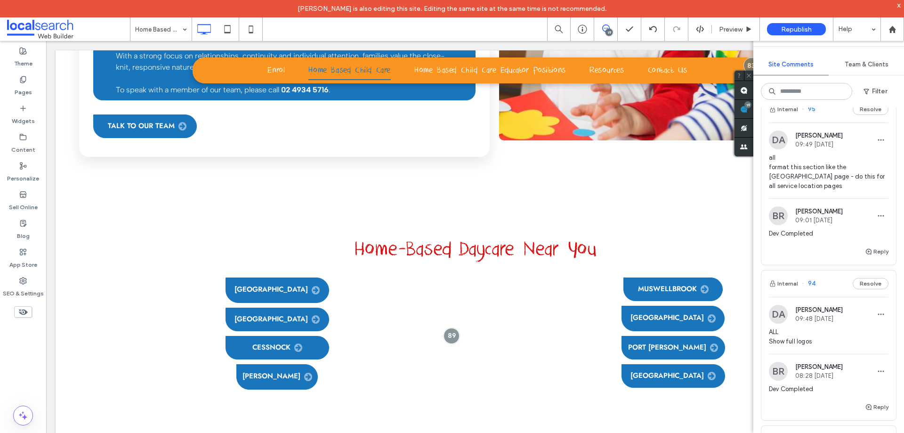
click at [830, 187] on span "all format this section like the [GEOGRAPHIC_DATA] page - do this for all servi…" at bounding box center [829, 172] width 120 height 38
